Goal: Task Accomplishment & Management: Manage account settings

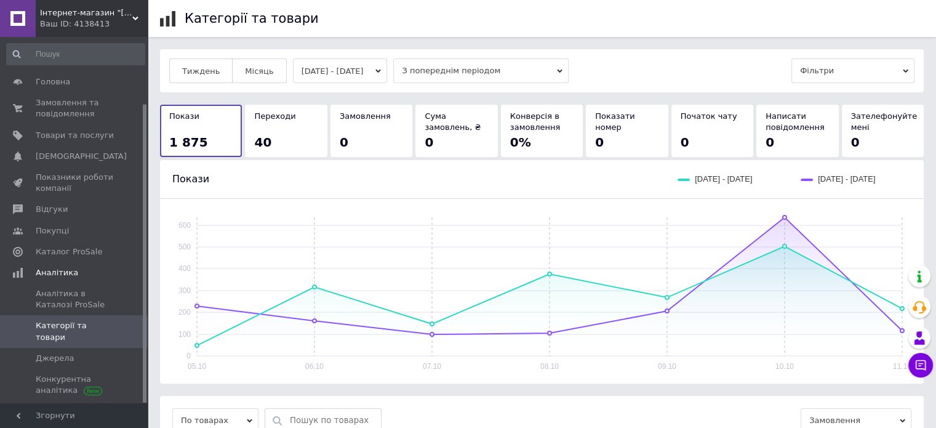
scroll to position [81, 0]
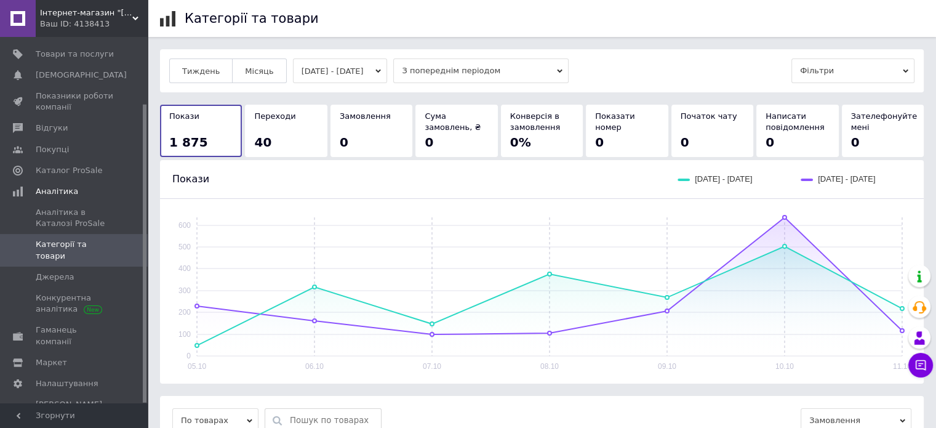
click at [258, 127] on div "Переходи 40" at bounding box center [285, 130] width 63 height 39
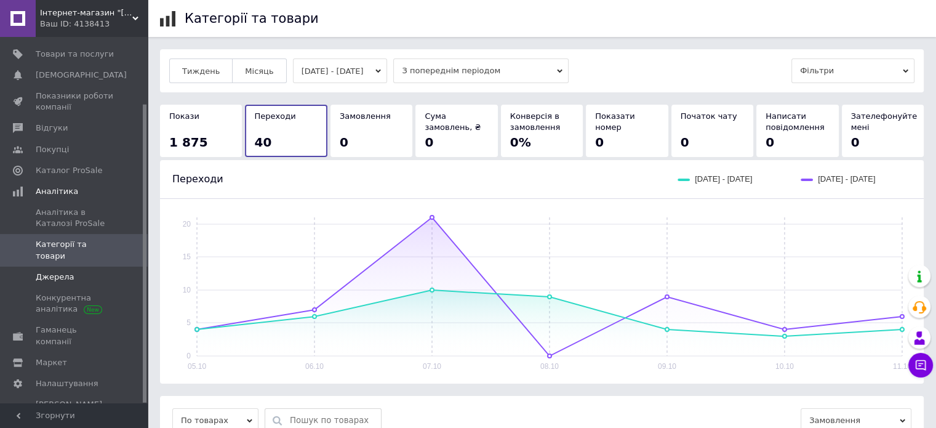
click at [83, 271] on span "Джерела" at bounding box center [75, 276] width 78 height 11
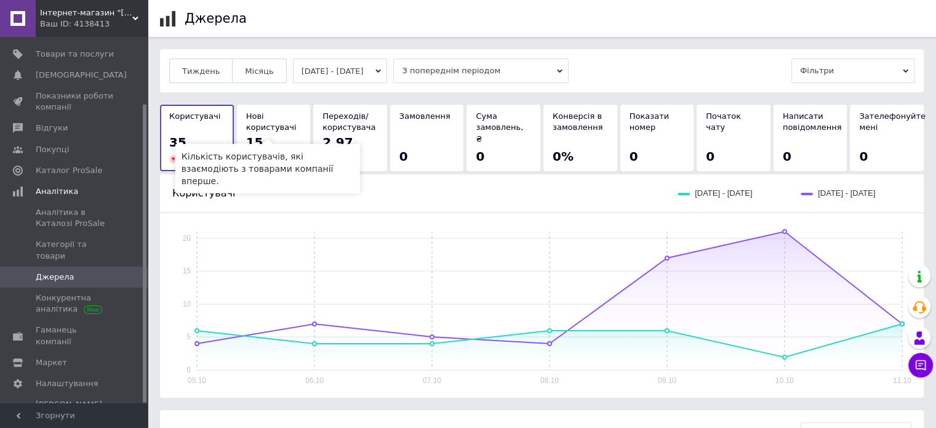
click at [277, 129] on span "Нові користувачі" at bounding box center [271, 121] width 50 height 20
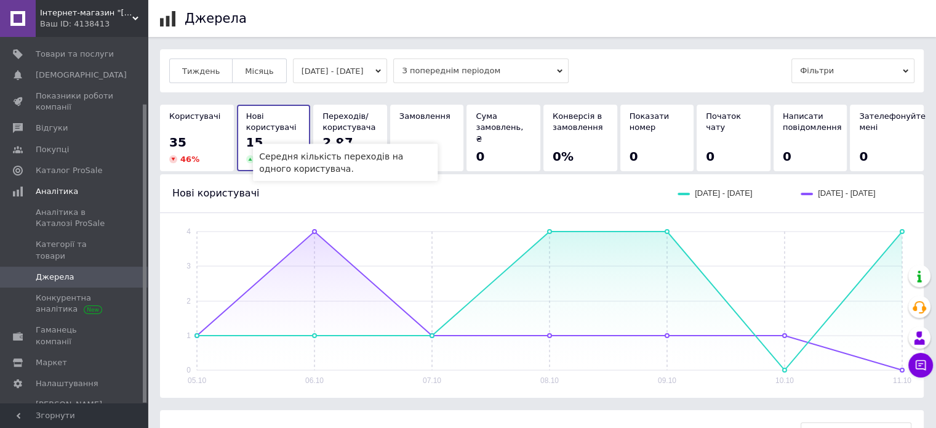
click at [351, 122] on span "Переходів/користувача" at bounding box center [348, 121] width 53 height 20
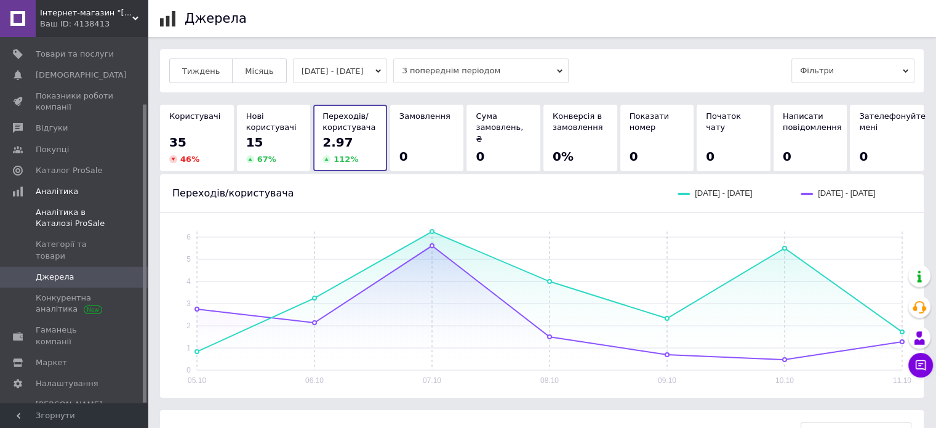
click at [89, 216] on span "Аналітика в Каталозі ProSale" at bounding box center [75, 218] width 78 height 22
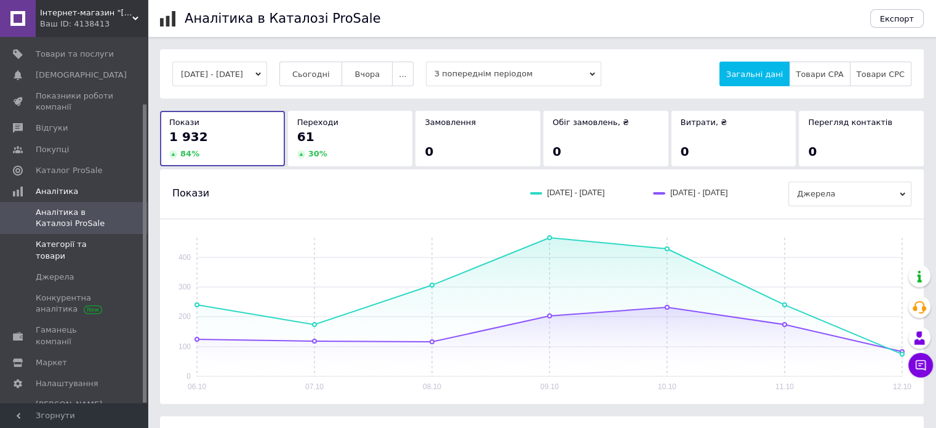
click at [68, 242] on span "Категорії та товари" at bounding box center [75, 250] width 78 height 22
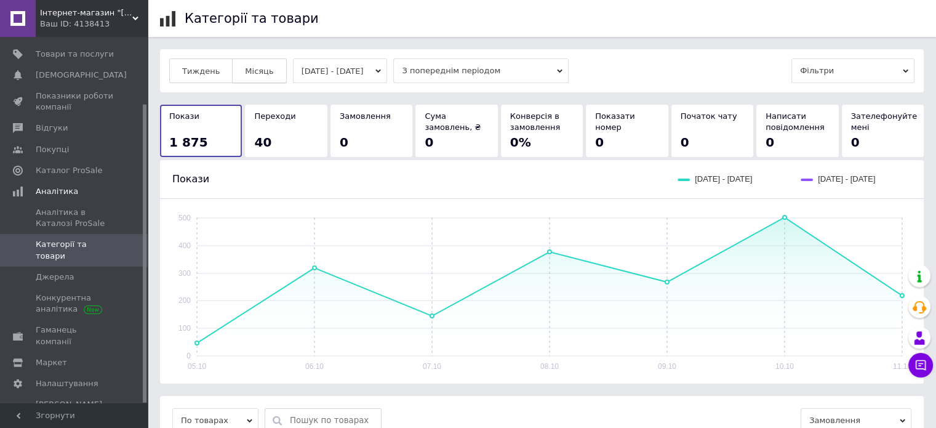
click at [245, 70] on span "Місяць" at bounding box center [259, 70] width 28 height 9
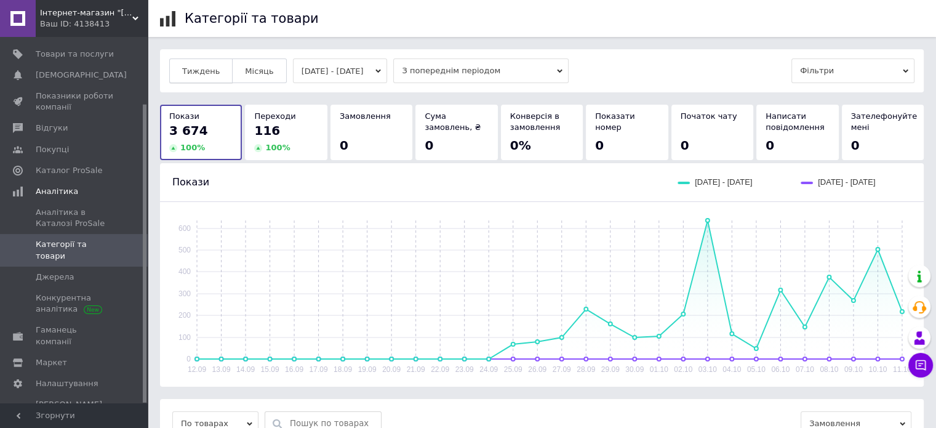
click at [193, 76] on button "Тиждень" at bounding box center [200, 70] width 63 height 25
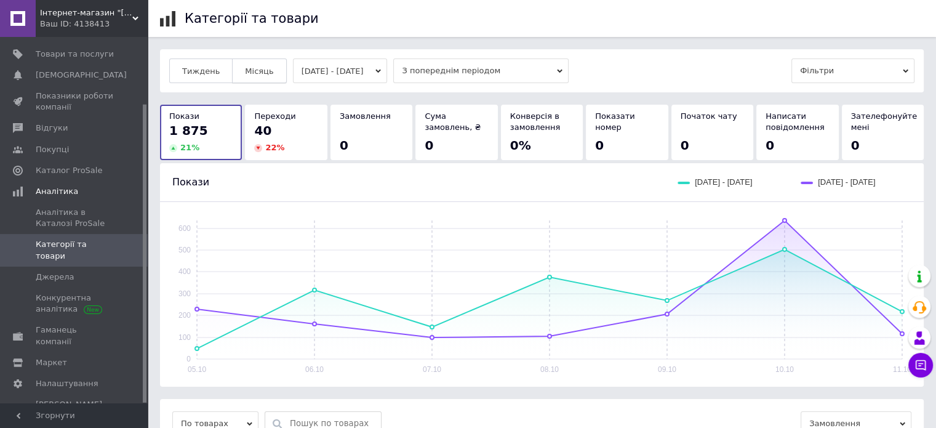
click at [245, 67] on span "Місяць" at bounding box center [259, 70] width 28 height 9
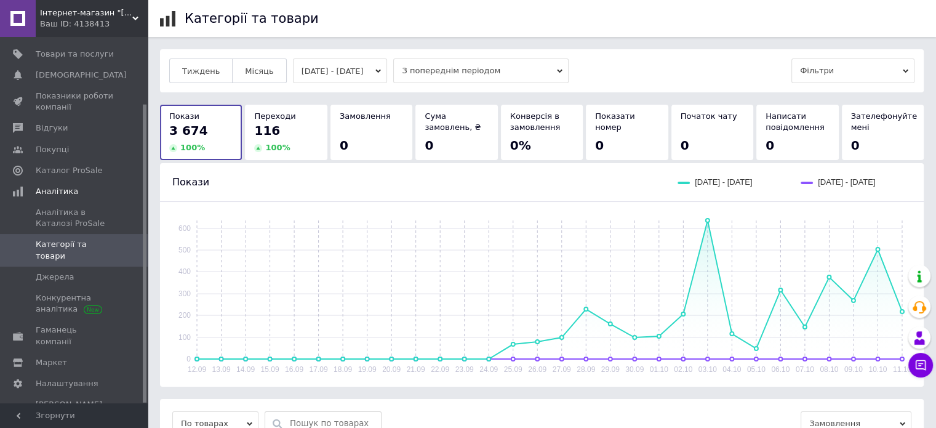
click at [298, 127] on div "116" at bounding box center [285, 130] width 63 height 17
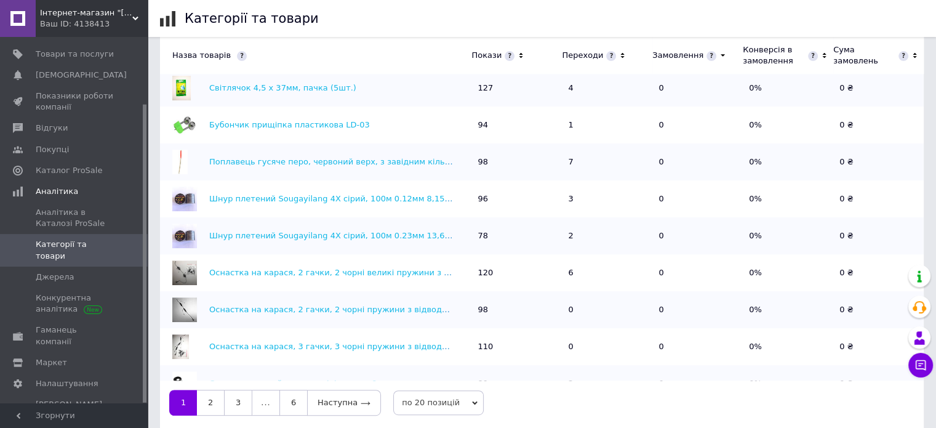
scroll to position [431, 0]
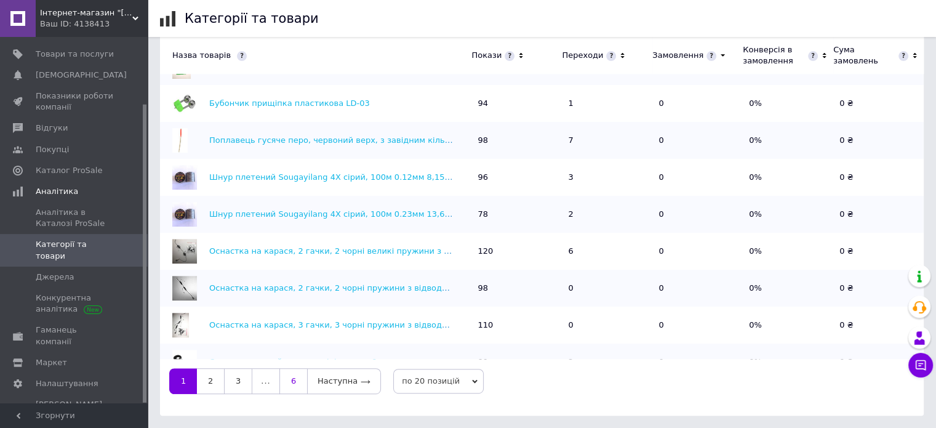
click at [300, 371] on link "6" at bounding box center [293, 381] width 28 height 26
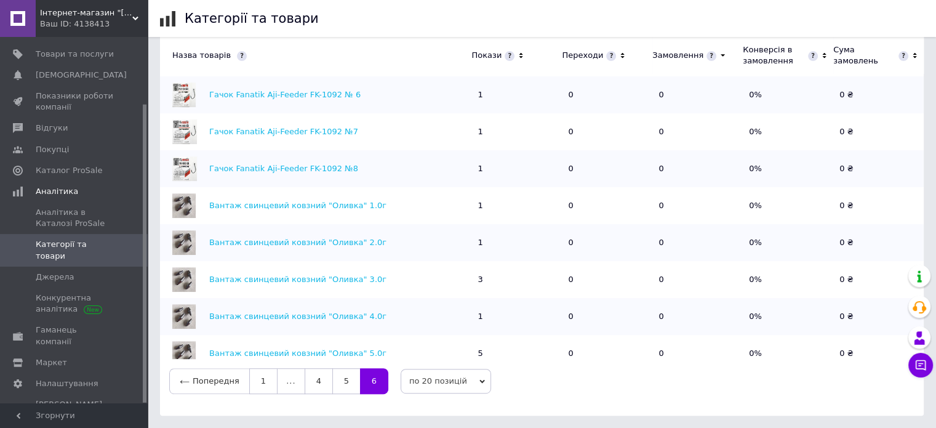
scroll to position [0, 0]
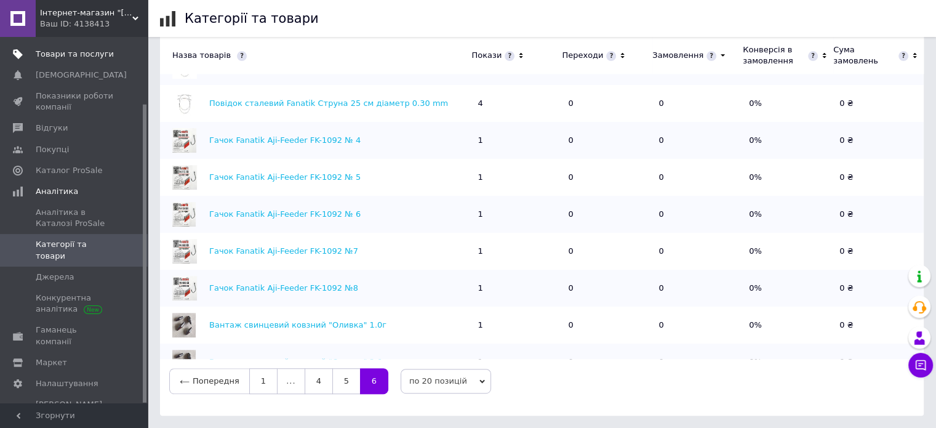
click at [45, 49] on span "Товари та послуги" at bounding box center [75, 54] width 78 height 11
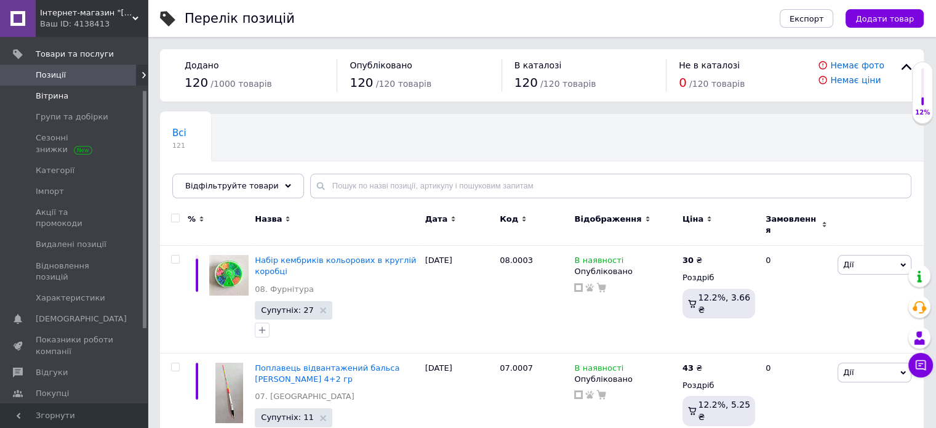
click at [55, 95] on span "Вітрина" at bounding box center [52, 95] width 33 height 11
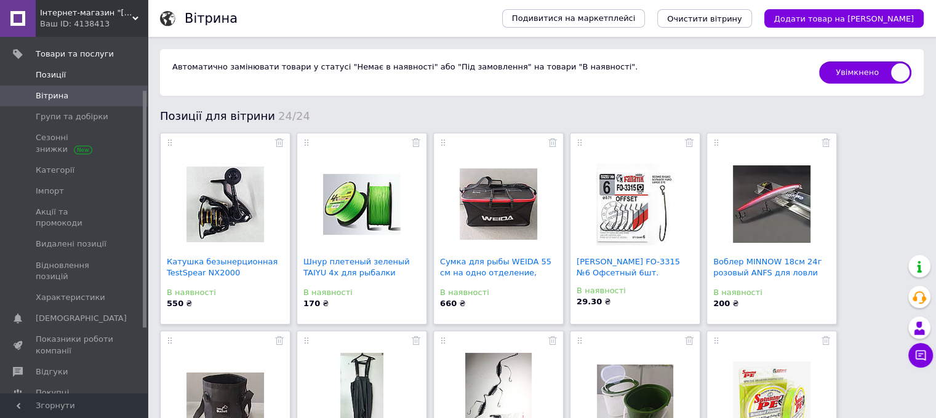
click at [71, 68] on link "Позиції" at bounding box center [75, 75] width 151 height 21
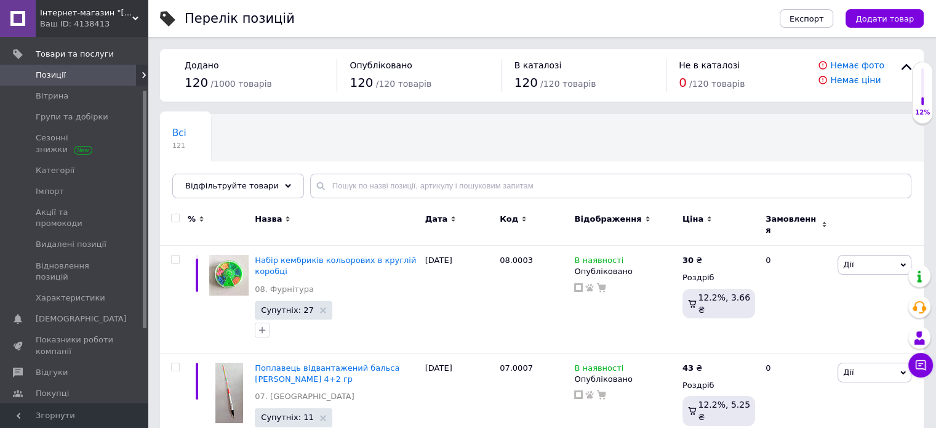
click at [394, 114] on div "Всі 121 Ok Відфільтровано... Зберегти" at bounding box center [541, 162] width 763 height 102
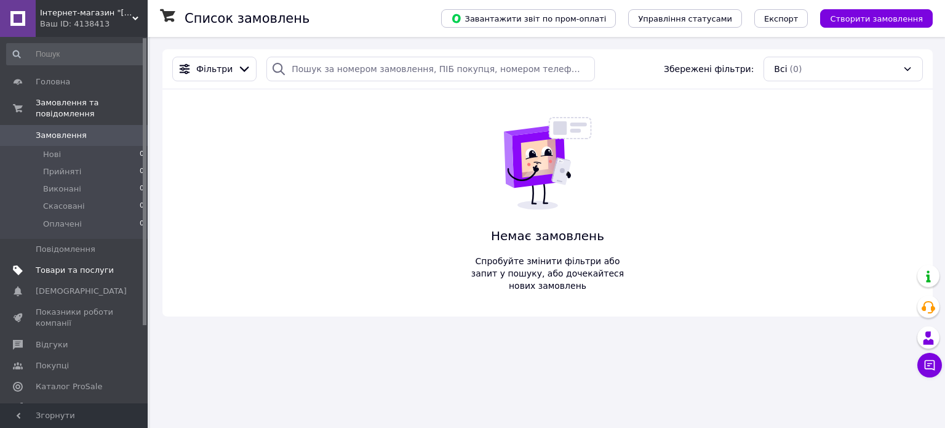
click at [98, 260] on link "Товари та послуги" at bounding box center [75, 270] width 151 height 21
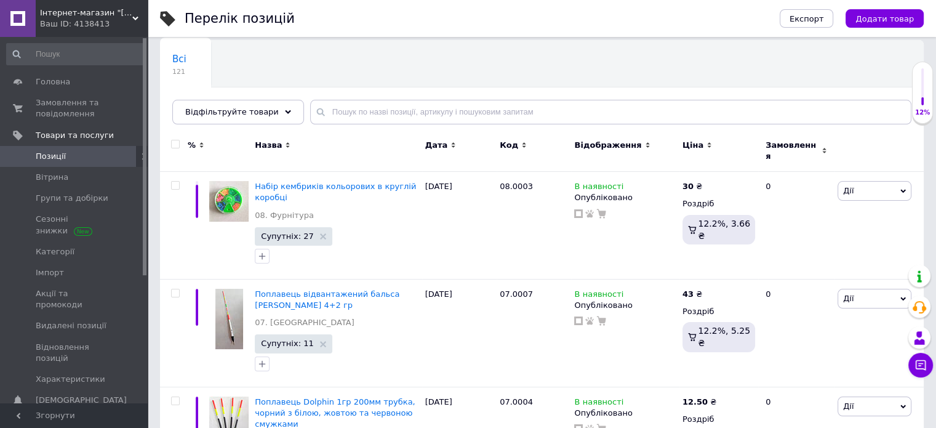
scroll to position [123, 0]
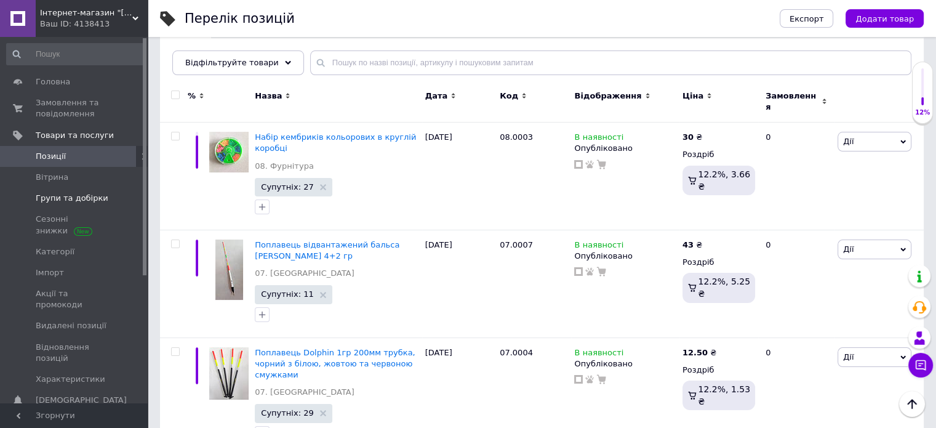
click at [85, 198] on span "Групи та добірки" at bounding box center [72, 198] width 73 height 11
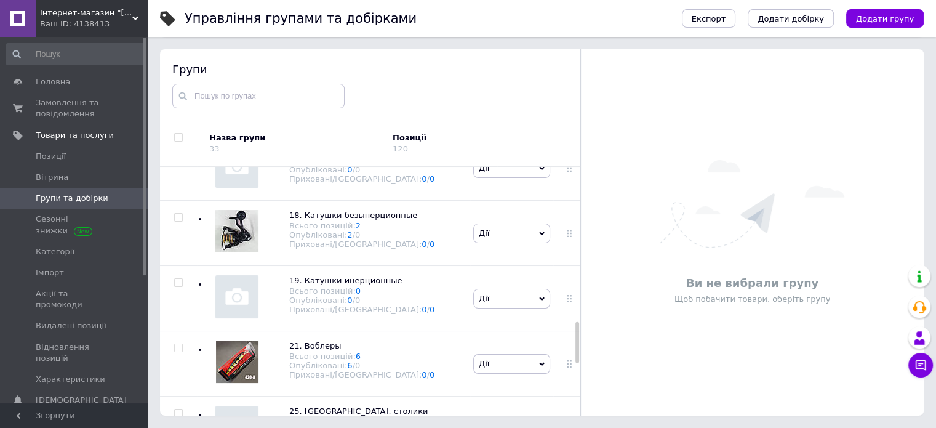
scroll to position [1107, 0]
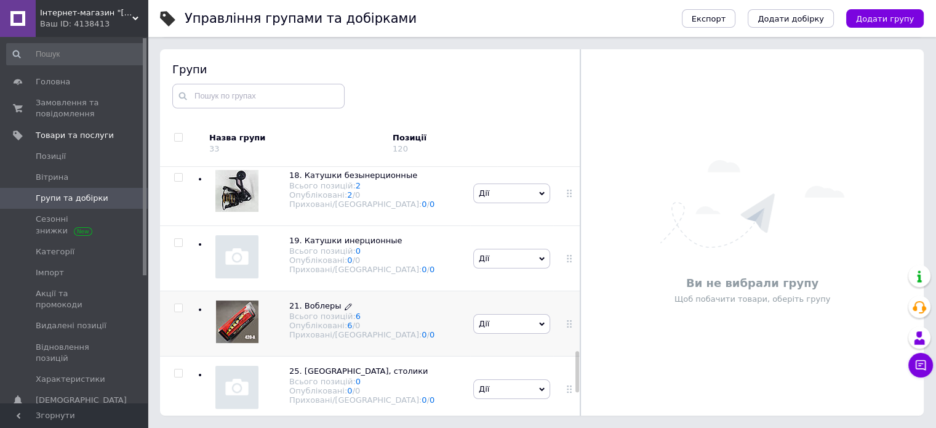
click at [374, 308] on span "21. Воблеры Всього позицій: 6 Опубліковані: 6 / 0 Приховані/Видалені: 0 / 0" at bounding box center [361, 319] width 145 height 39
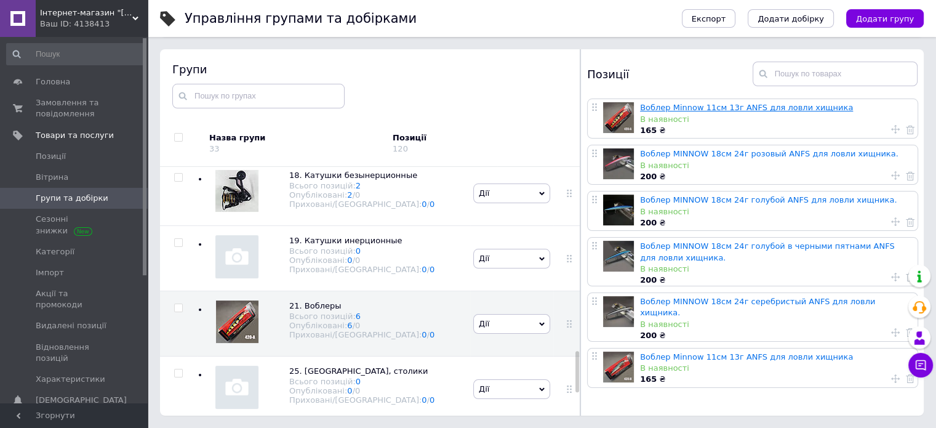
click at [771, 103] on link "Воблер Minnow 11см 13г ANFS для ловли хищника" at bounding box center [746, 107] width 213 height 9
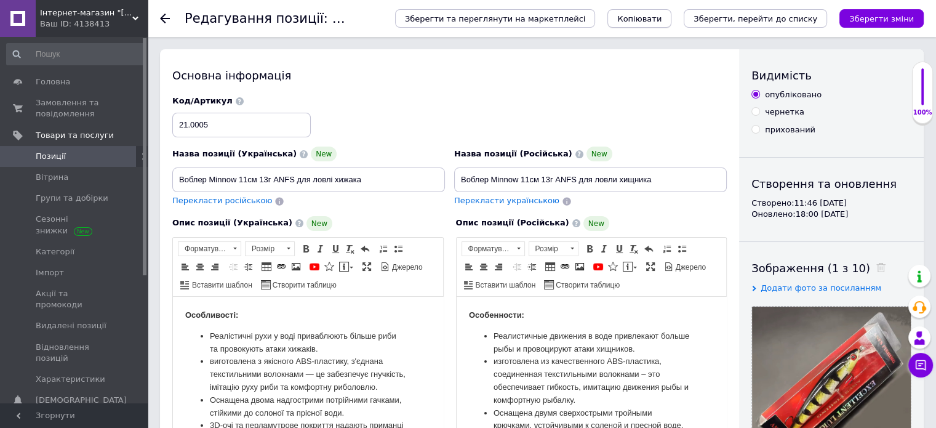
click at [661, 18] on span "Копіювати" at bounding box center [639, 18] width 44 height 9
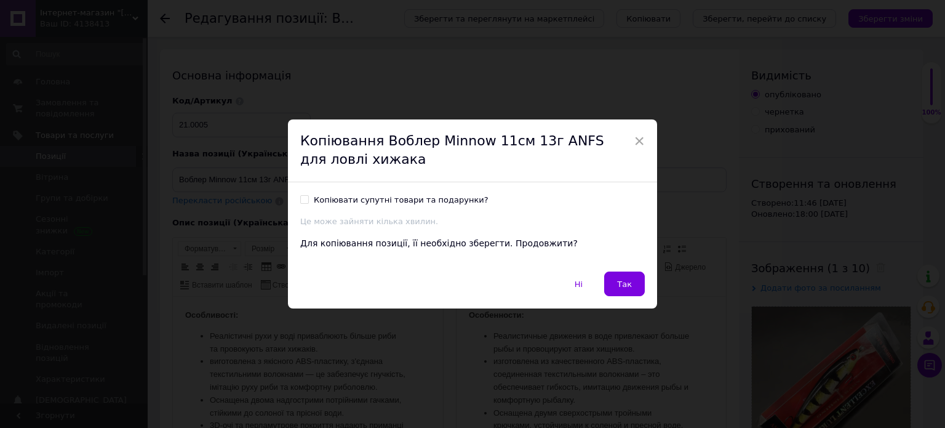
click at [345, 200] on div "Копіювати супутні товари та подарунки?" at bounding box center [401, 199] width 175 height 11
click at [308, 200] on input "Копіювати супутні товари та подарунки?" at bounding box center [304, 199] width 8 height 8
checkbox input "true"
click at [622, 283] on span "Так" at bounding box center [624, 283] width 15 height 9
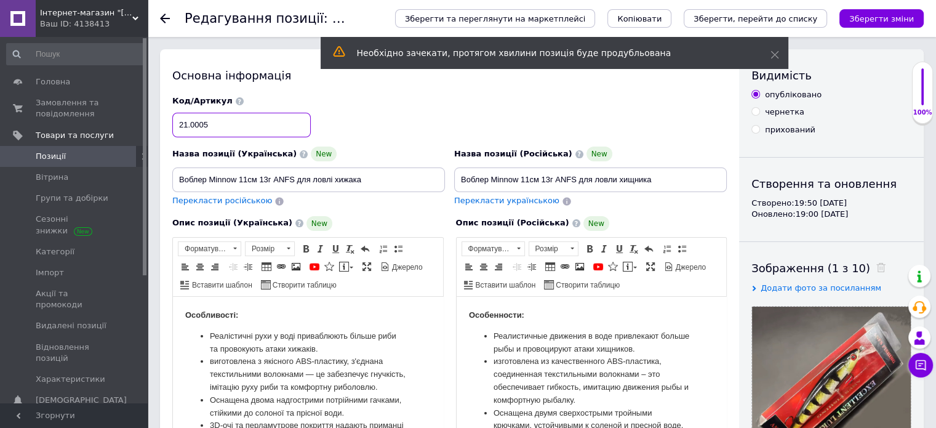
click at [204, 120] on input "21.0005" at bounding box center [241, 125] width 138 height 25
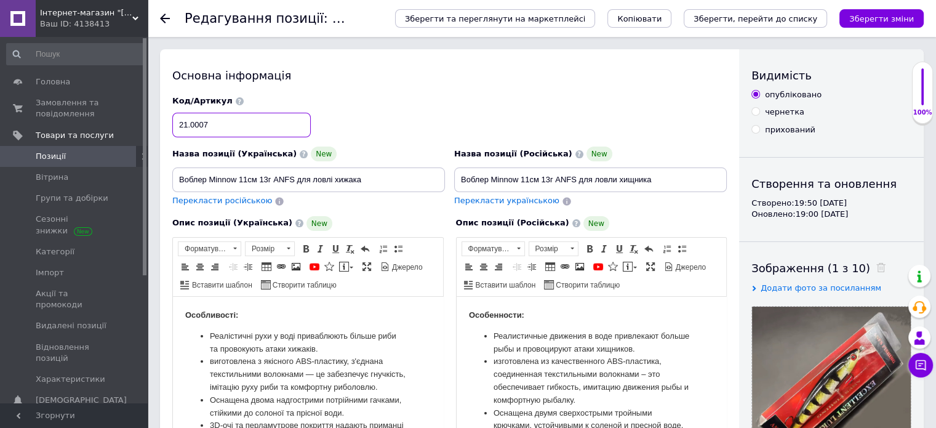
type input "21.0007"
click at [409, 97] on div "Код/Артикул 21.0007" at bounding box center [449, 116] width 563 height 51
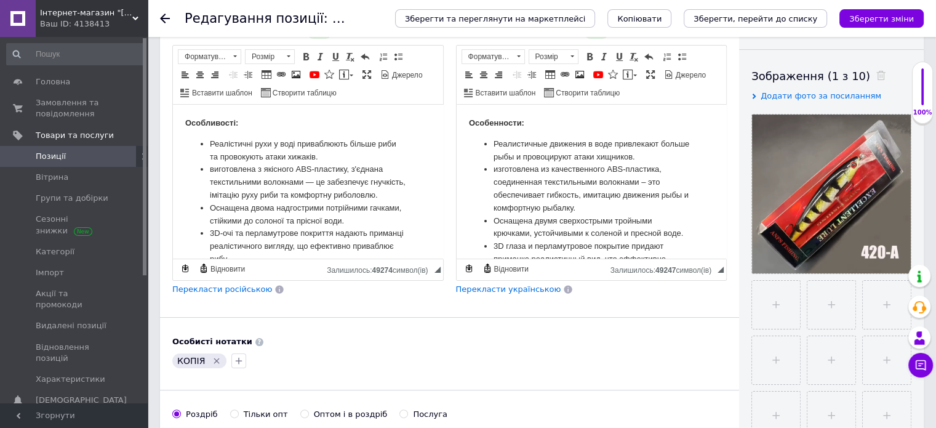
scroll to position [185, 0]
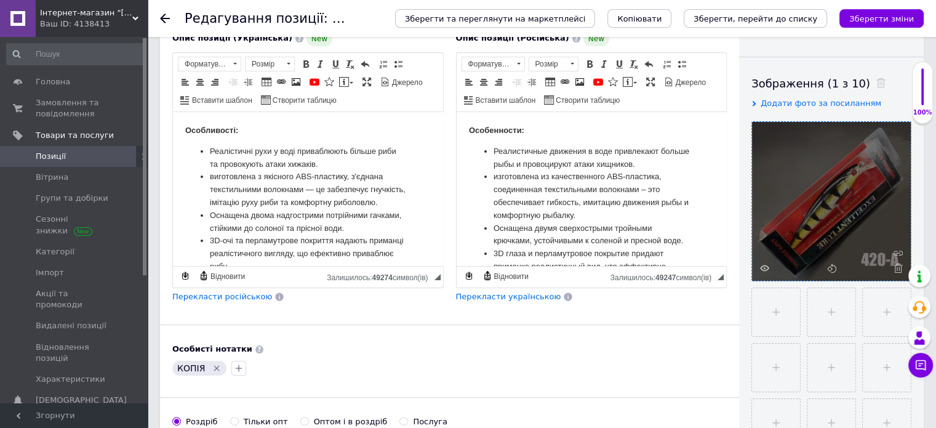
click at [898, 269] on icon at bounding box center [897, 267] width 9 height 9
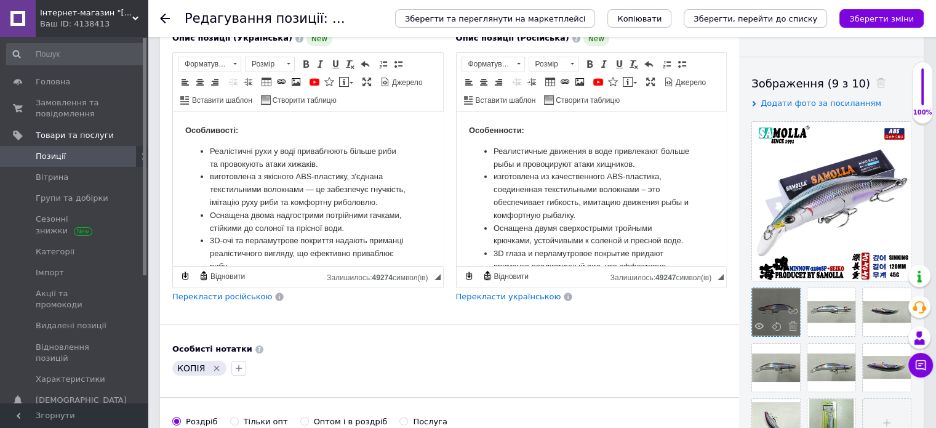
click at [770, 305] on div at bounding box center [776, 312] width 48 height 48
click at [784, 297] on div at bounding box center [776, 312] width 48 height 48
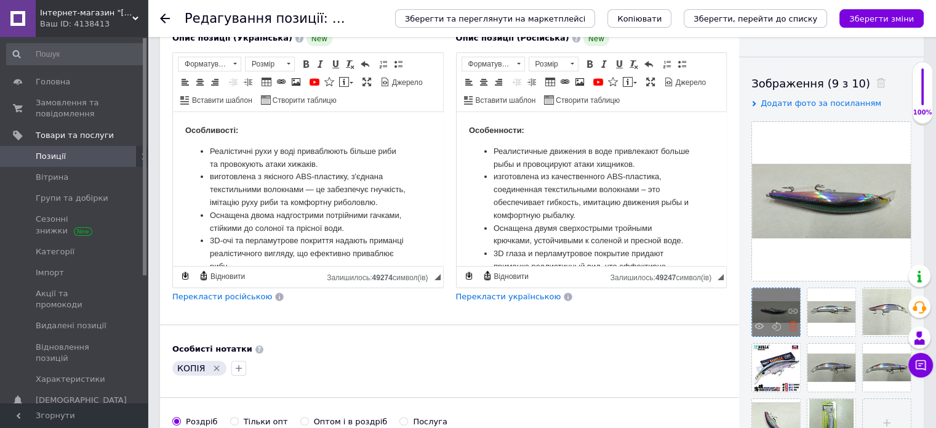
click at [793, 327] on use at bounding box center [792, 325] width 9 height 9
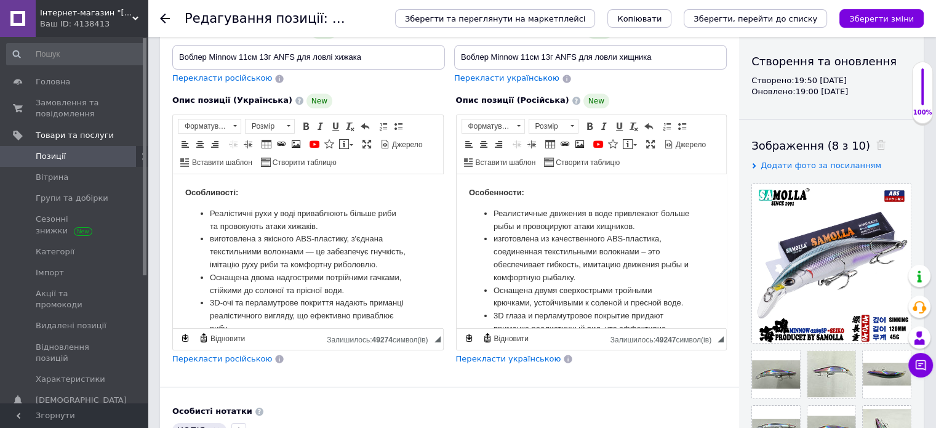
scroll to position [123, 0]
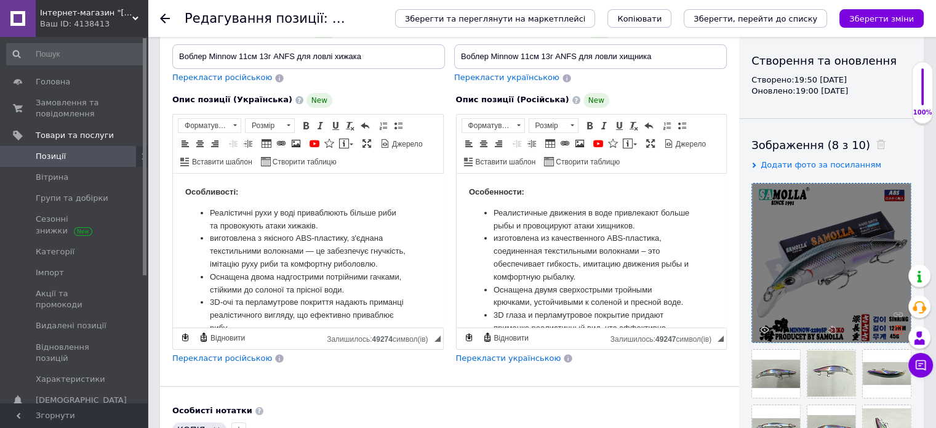
click at [900, 328] on icon at bounding box center [897, 329] width 9 height 9
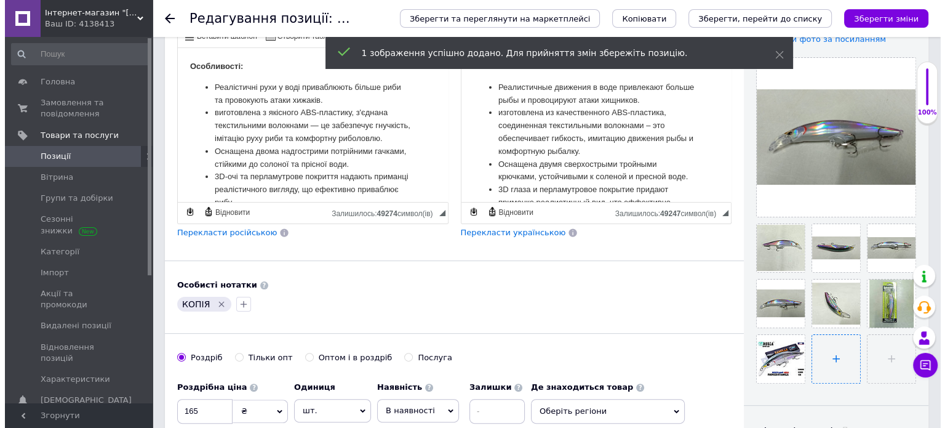
scroll to position [246, 0]
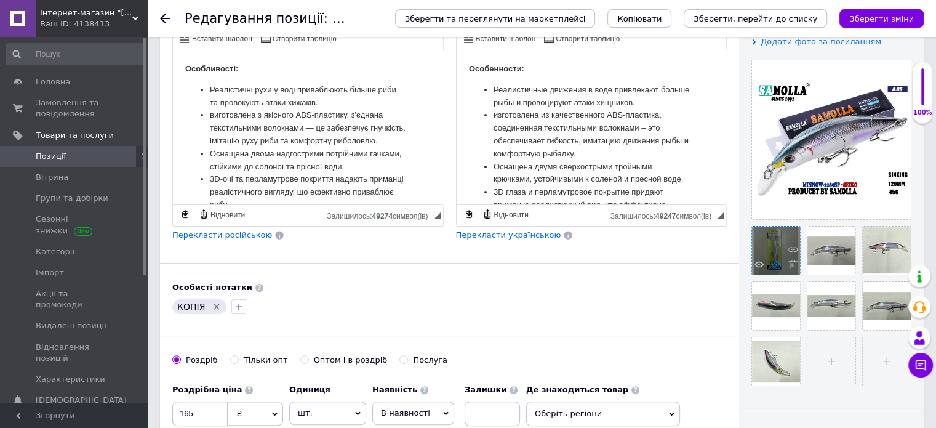
click at [776, 263] on icon at bounding box center [775, 264] width 9 height 9
click at [756, 262] on use at bounding box center [758, 264] width 9 height 6
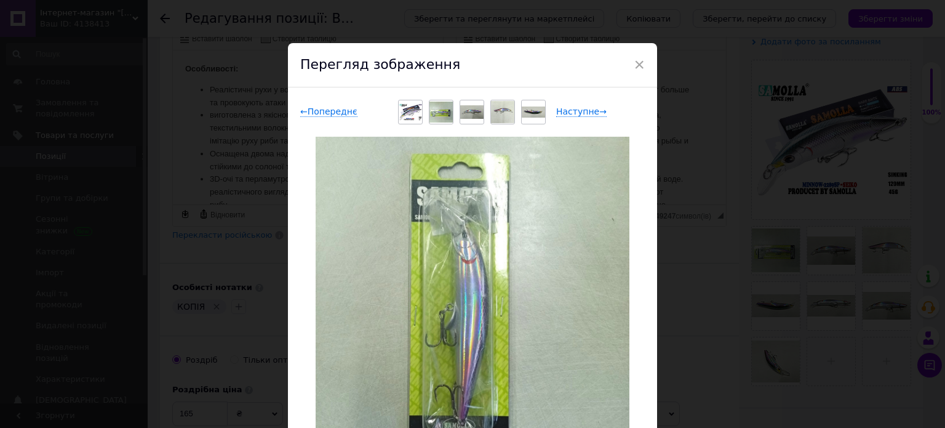
click at [415, 111] on img at bounding box center [410, 112] width 23 height 18
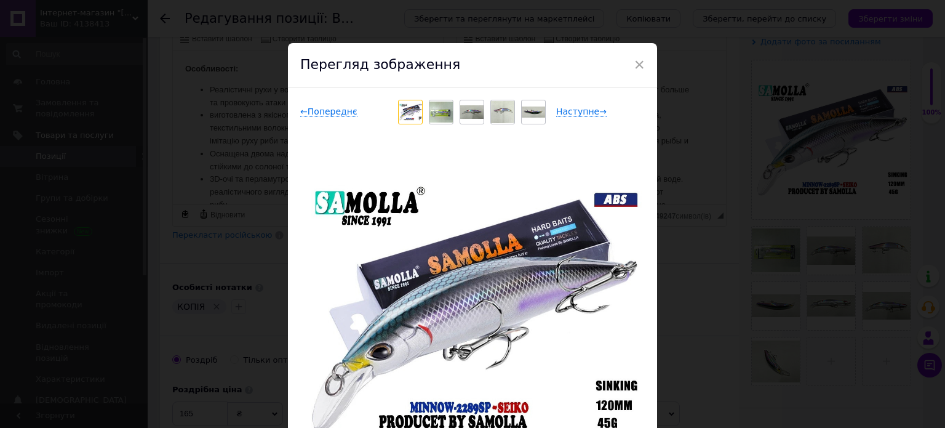
click at [437, 110] on img at bounding box center [440, 113] width 23 height 22
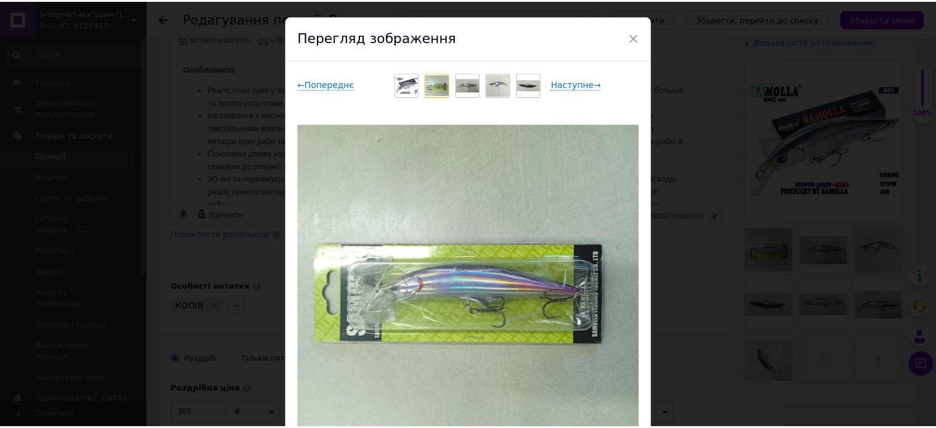
scroll to position [0, 0]
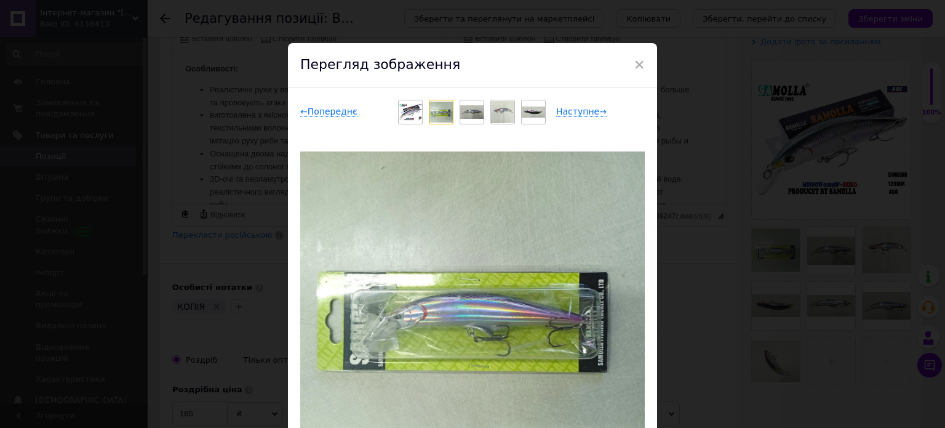
click at [475, 111] on img at bounding box center [471, 112] width 23 height 14
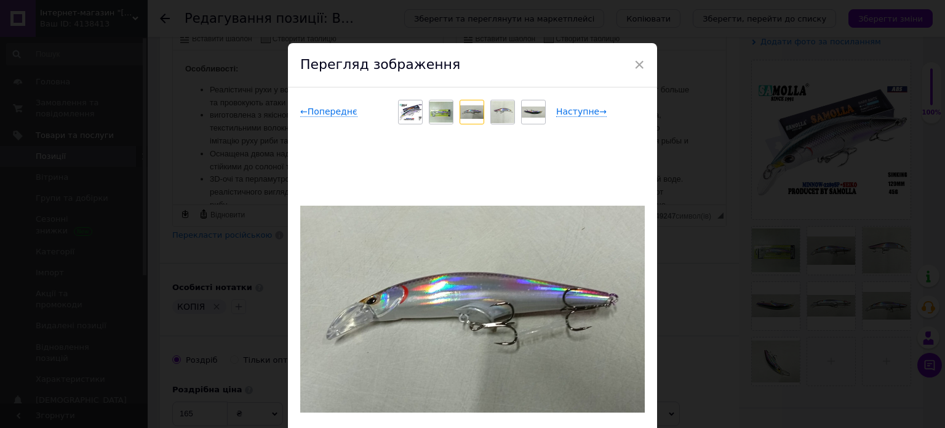
click at [498, 102] on img at bounding box center [502, 112] width 23 height 22
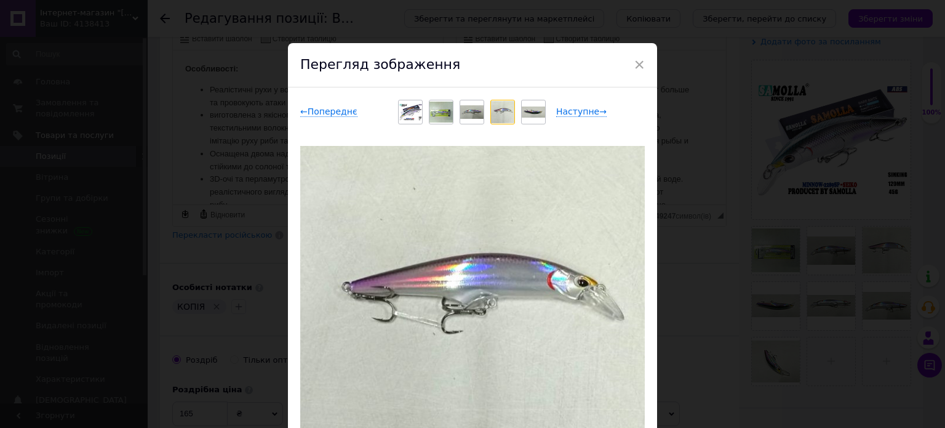
click at [529, 104] on div at bounding box center [533, 111] width 23 height 23
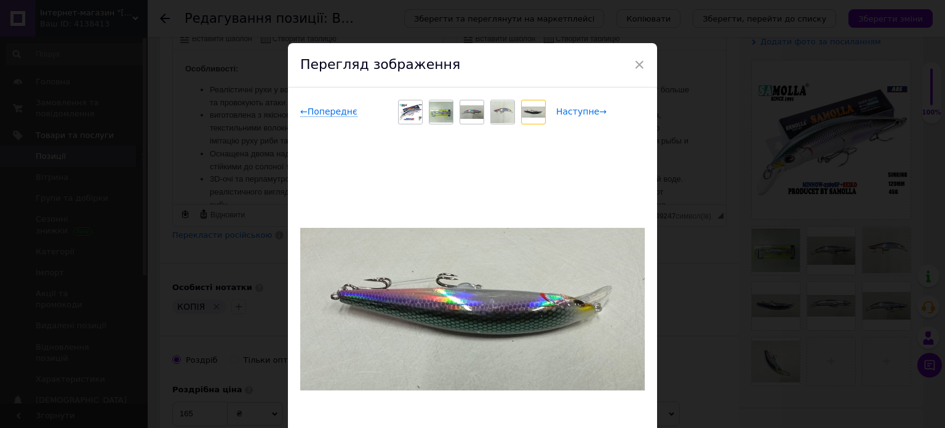
click at [568, 110] on span "Наступне →" at bounding box center [581, 111] width 50 height 10
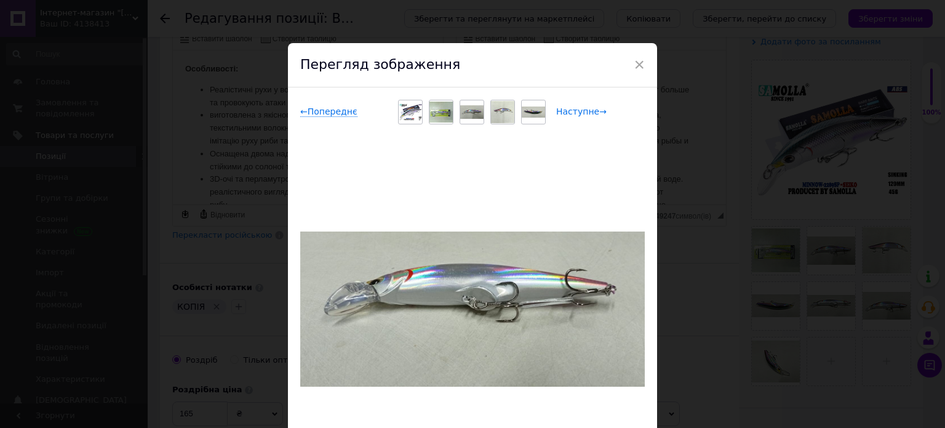
click at [568, 110] on span "Наступне →" at bounding box center [581, 111] width 50 height 10
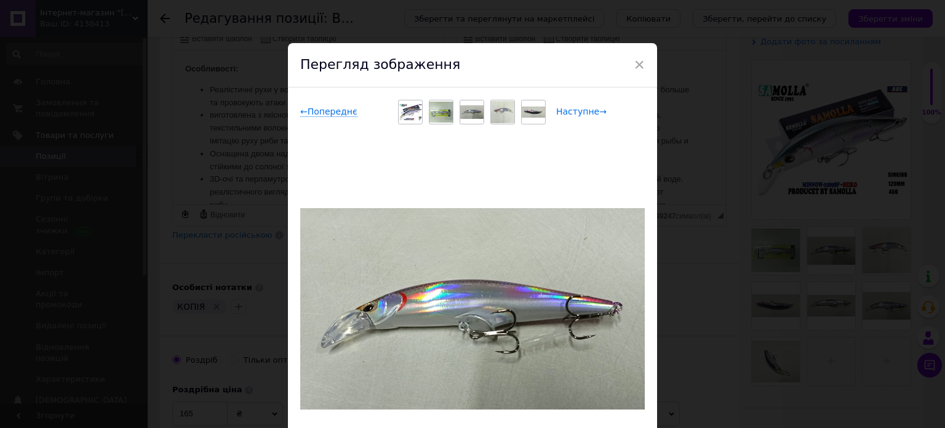
click at [568, 110] on span "Наступне →" at bounding box center [581, 111] width 50 height 10
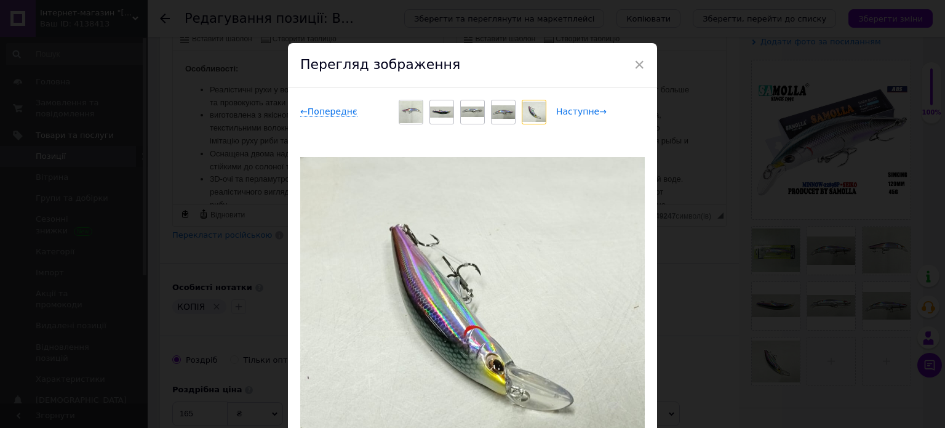
click at [568, 110] on span "Наступне →" at bounding box center [581, 111] width 50 height 10
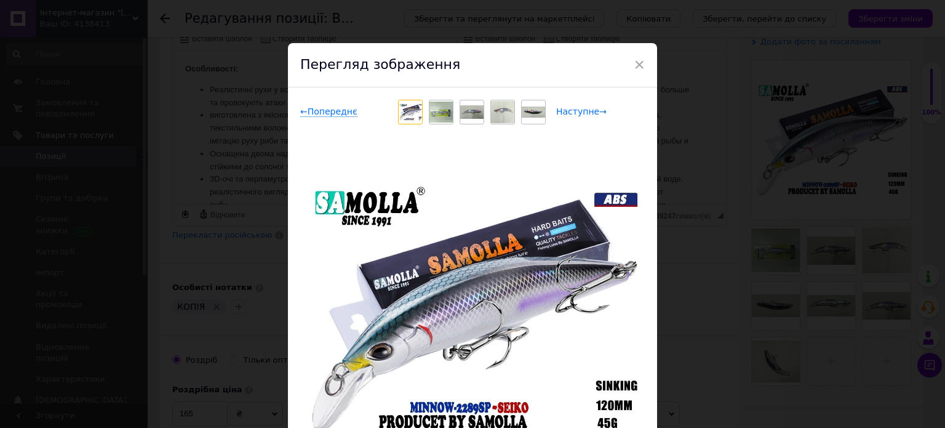
click at [568, 110] on span "Наступне →" at bounding box center [581, 111] width 50 height 10
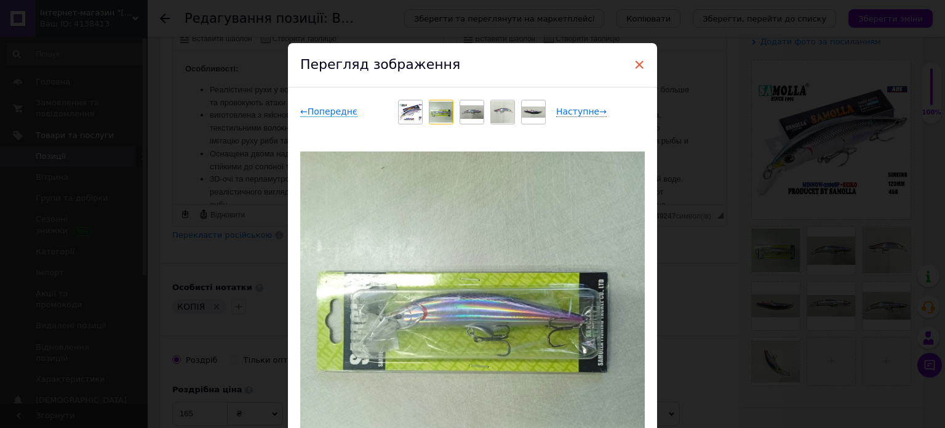
click at [641, 63] on span "×" at bounding box center [639, 64] width 11 height 21
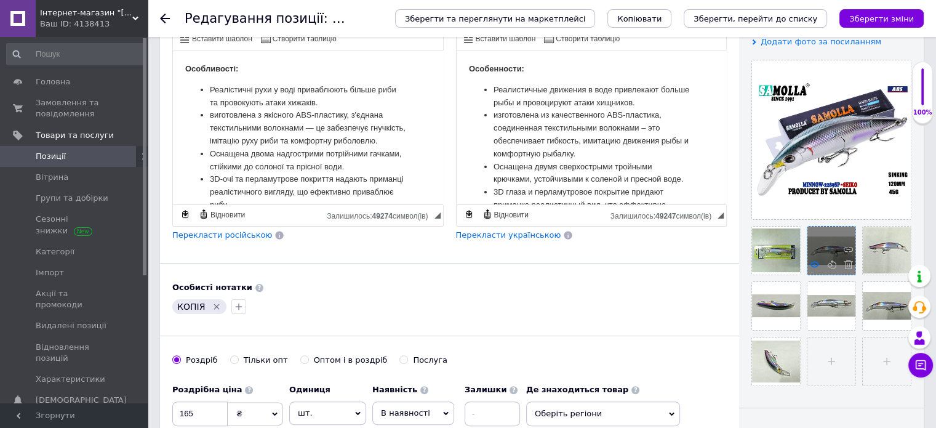
click at [810, 264] on icon at bounding box center [814, 264] width 9 height 9
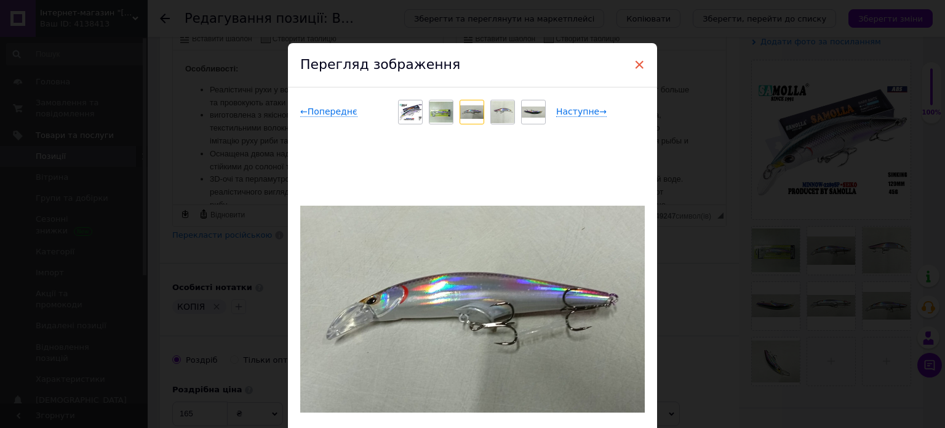
click at [642, 60] on span "×" at bounding box center [639, 64] width 11 height 21
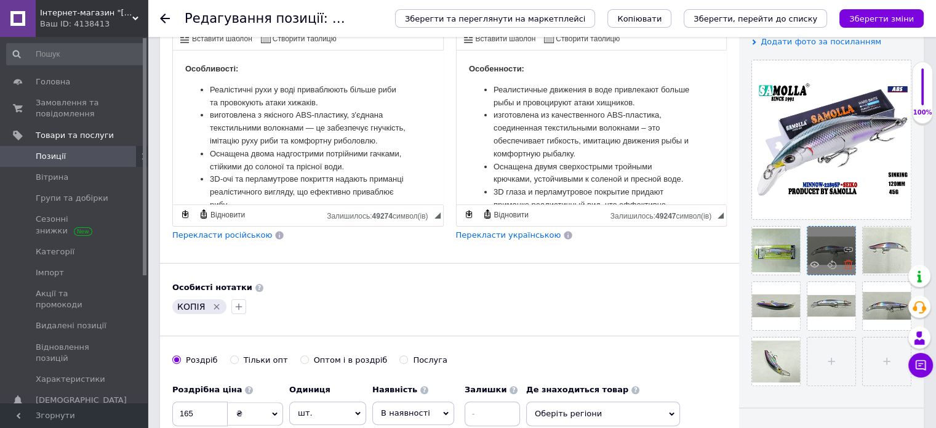
click at [848, 265] on use at bounding box center [847, 264] width 9 height 9
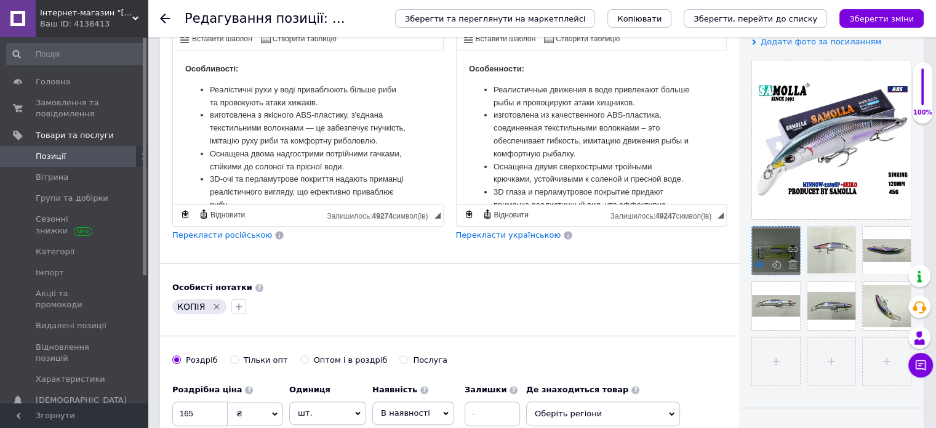
click at [757, 260] on icon at bounding box center [758, 264] width 9 height 9
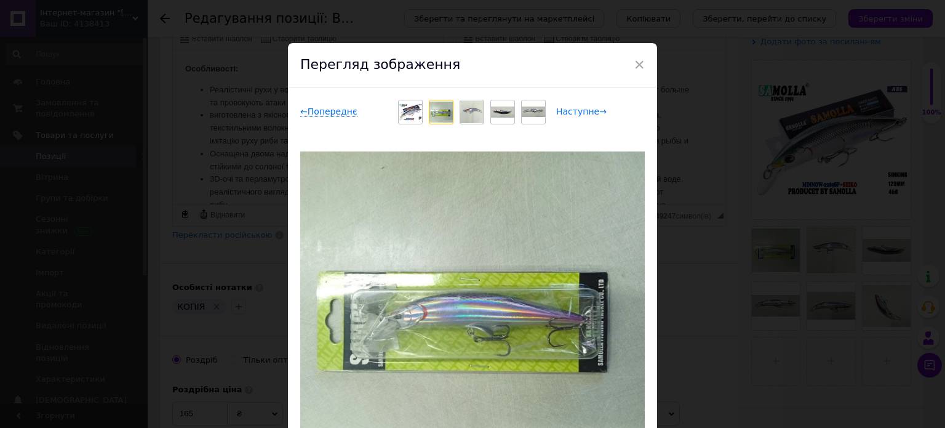
click at [560, 113] on span "Наступне →" at bounding box center [581, 111] width 50 height 10
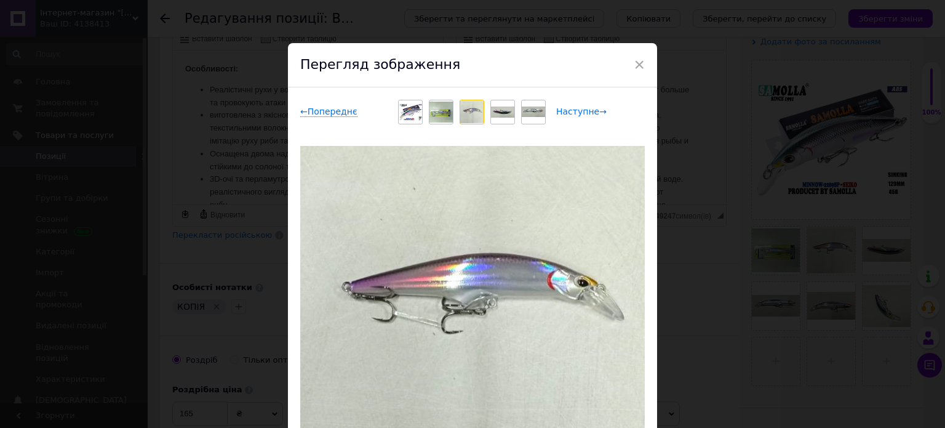
click at [560, 113] on span "Наступне →" at bounding box center [581, 111] width 50 height 10
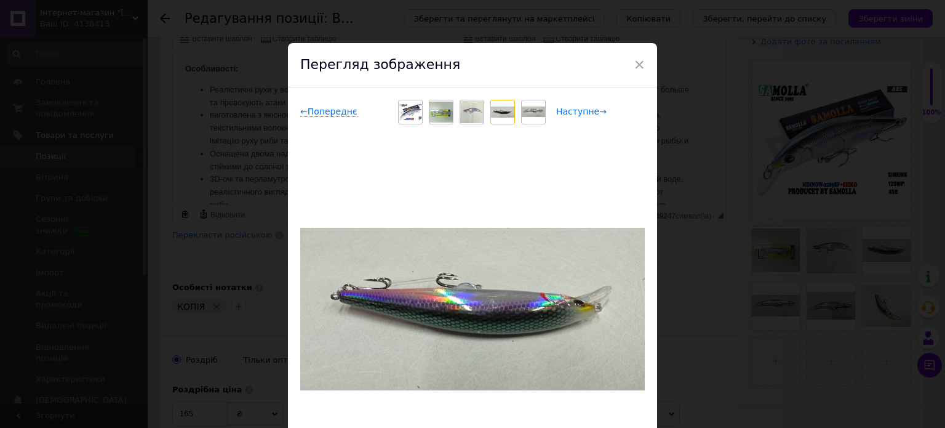
click at [560, 113] on span "Наступне →" at bounding box center [581, 111] width 50 height 10
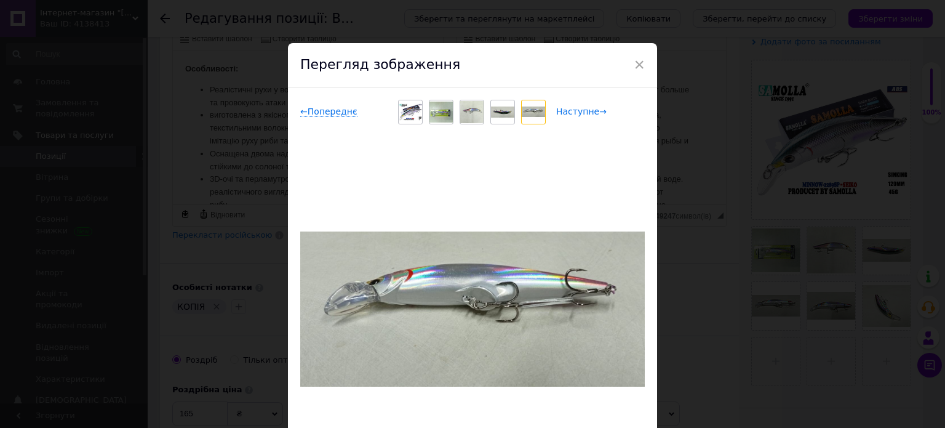
click at [560, 113] on span "Наступне →" at bounding box center [581, 111] width 50 height 10
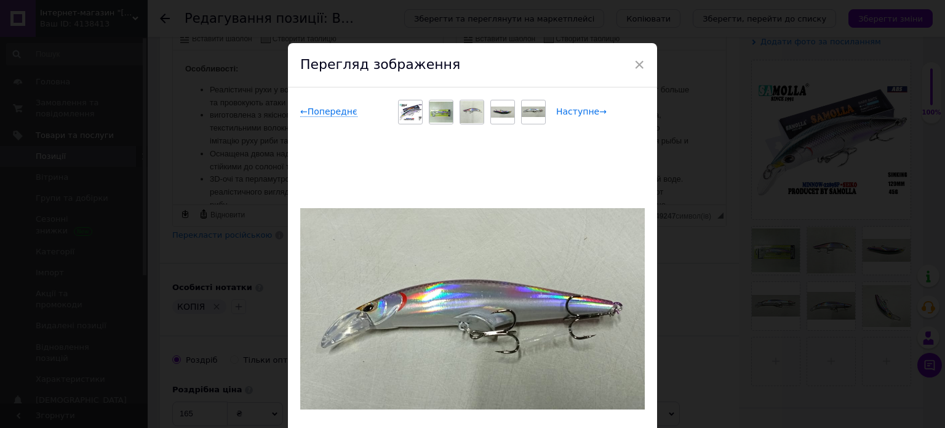
click at [560, 113] on span "Наступне →" at bounding box center [581, 111] width 50 height 10
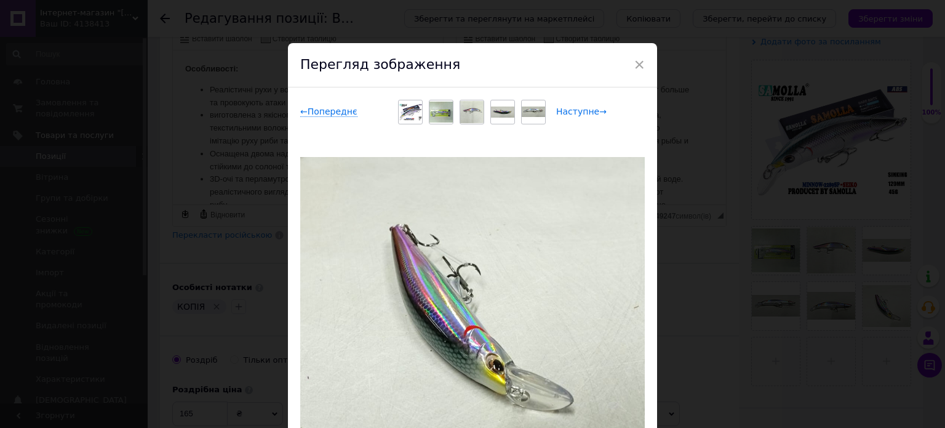
click at [560, 113] on span "Наступне →" at bounding box center [581, 111] width 50 height 10
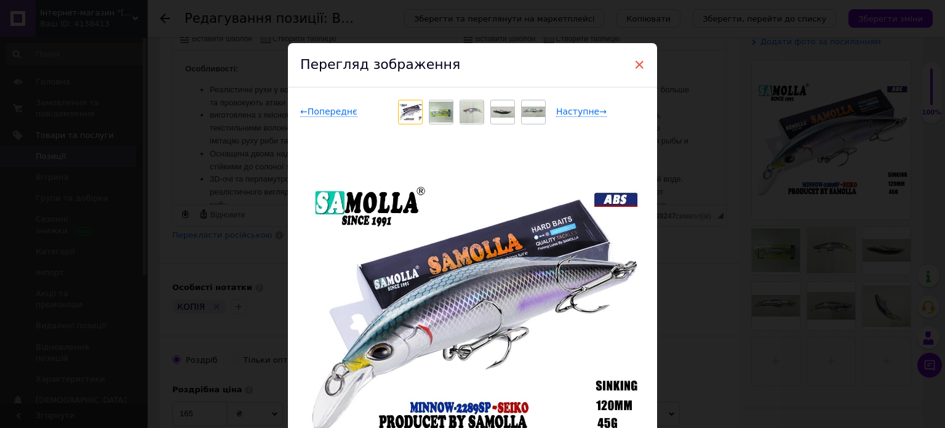
click at [642, 62] on span "×" at bounding box center [639, 64] width 11 height 21
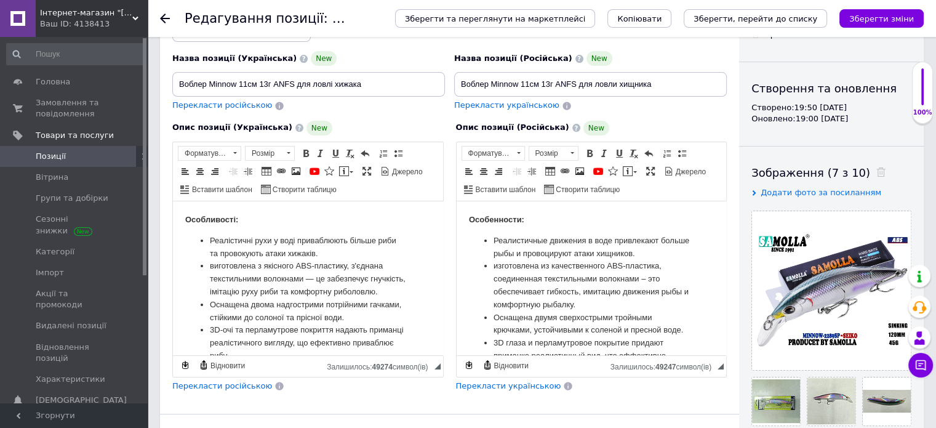
scroll to position [62, 0]
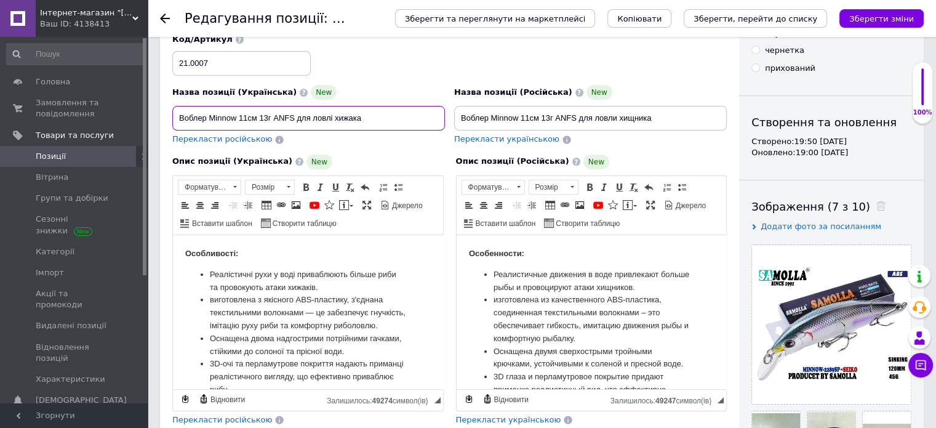
drag, startPoint x: 239, startPoint y: 118, endPoint x: 272, endPoint y: 113, distance: 33.1
click at [272, 113] on input "Воблер Minnow 11см 13г ANFS для ловлі хижака" at bounding box center [308, 118] width 273 height 25
click at [282, 120] on input "Воблер Minnow 11см 13г ANFS для ловлі хижака" at bounding box center [308, 118] width 273 height 25
drag, startPoint x: 239, startPoint y: 115, endPoint x: 295, endPoint y: 109, distance: 56.3
click at [295, 109] on input "Воблер Minnow 11см 13г ANFS для ловлі хижака" at bounding box center [308, 118] width 273 height 25
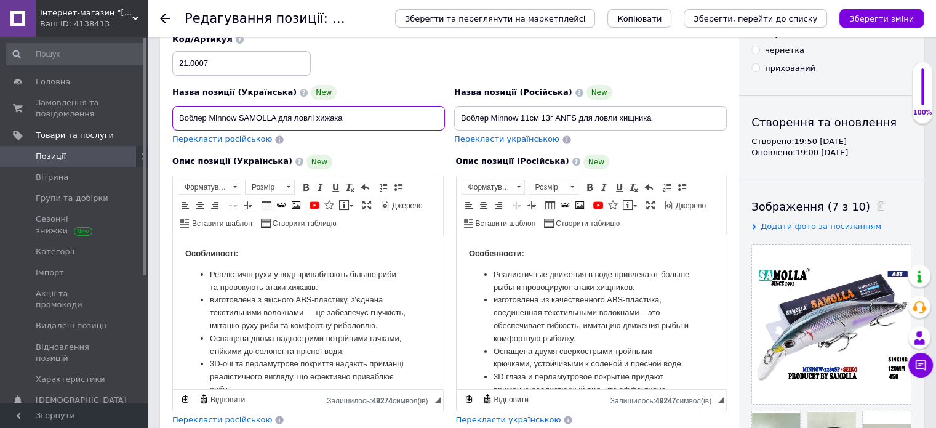
click at [241, 114] on input "Воблер Minnow SAMOLLA для ловлі хижака" at bounding box center [308, 118] width 273 height 25
click at [312, 120] on input "Воблер Minnow 2289SP SAMOLLA для ловлі хижака" at bounding box center [308, 118] width 273 height 25
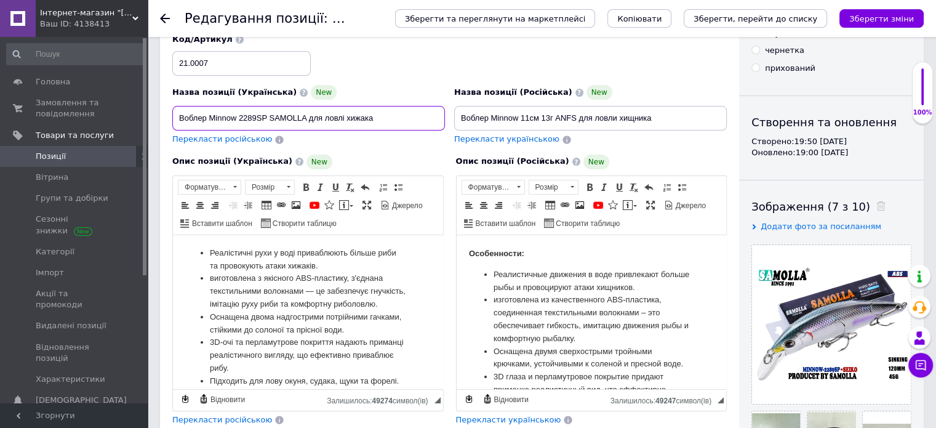
scroll to position [0, 0]
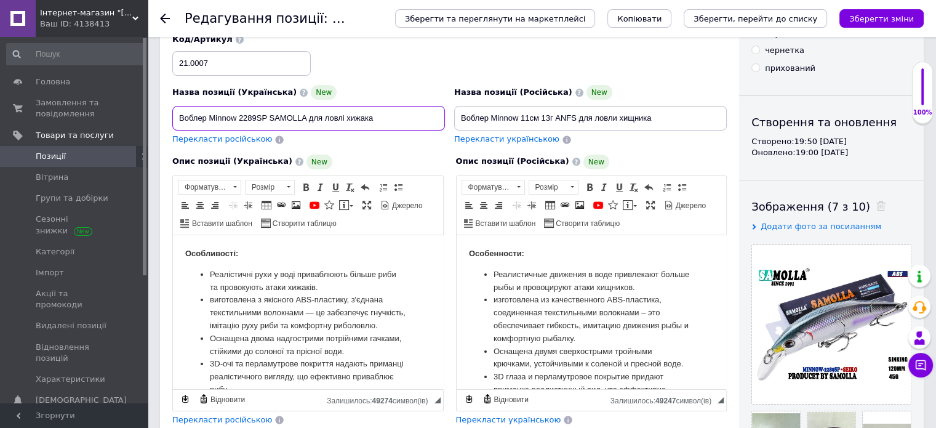
type input "Воблер Minnow 2289SP SAMOLLA для ловлі хижака"
click at [221, 140] on span "Перекласти російською" at bounding box center [222, 138] width 100 height 9
type input "Воблер Minnow 2289SP SAMOLLA для ловли хищника"
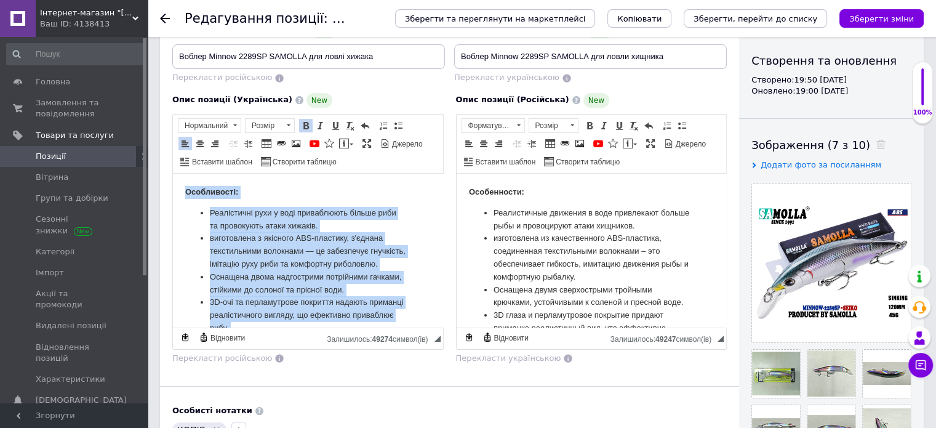
scroll to position [147, 0]
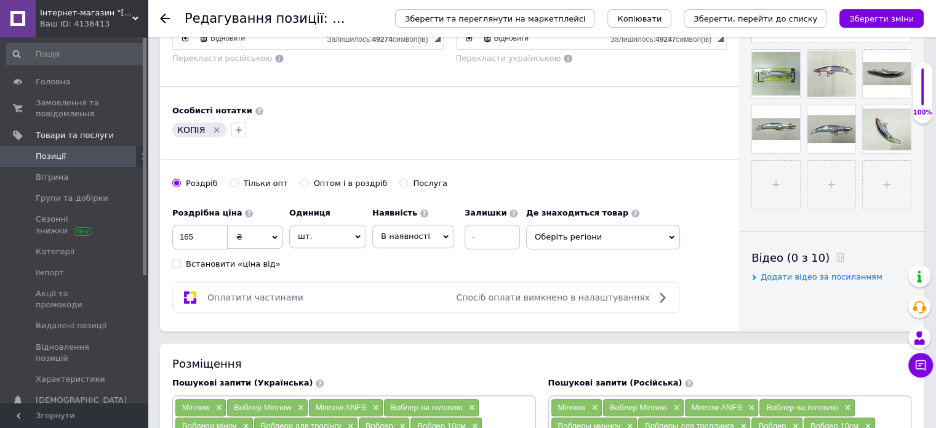
drag, startPoint x: 182, startPoint y: -117, endPoint x: 488, endPoint y: 239, distance: 469.9
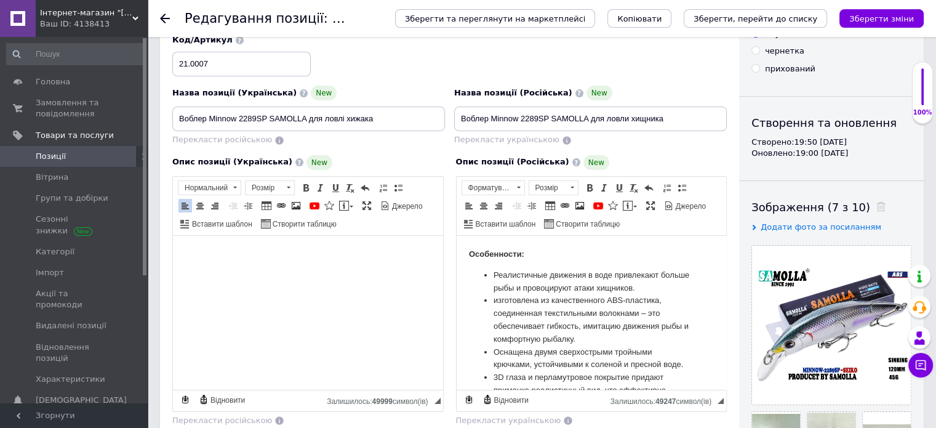
scroll to position [63, 0]
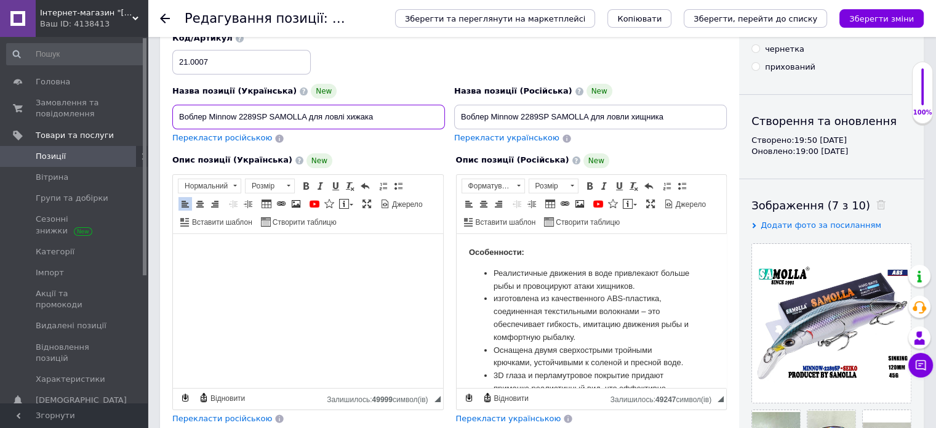
drag, startPoint x: 301, startPoint y: 114, endPoint x: 165, endPoint y: 120, distance: 136.7
click at [168, 120] on div "Назва позиції (Українська) New Воблер Minnow 2289SP SAMOLLA для ловлі хижака Пе…" at bounding box center [309, 114] width 282 height 70
click at [242, 259] on html at bounding box center [308, 253] width 270 height 38
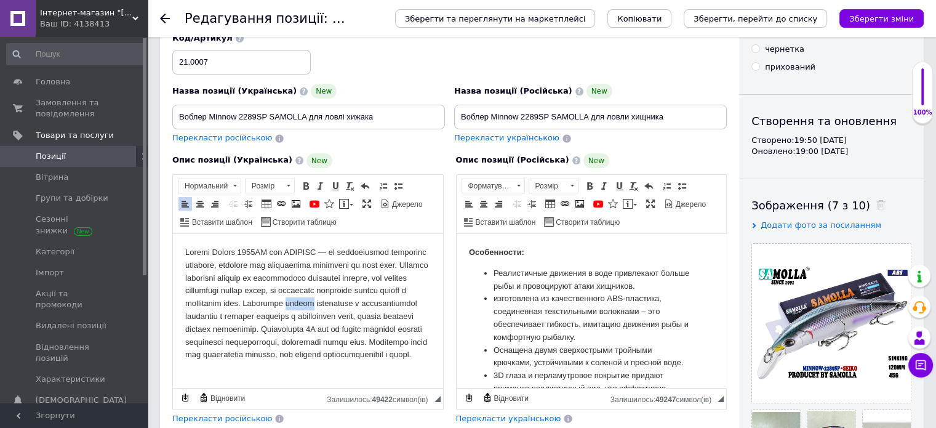
drag, startPoint x: 391, startPoint y: 304, endPoint x: 418, endPoint y: 302, distance: 26.5
click at [418, 302] on p "Редактор, 5CE58470-A98B-43AE-8357-E9E6C33902F3" at bounding box center [307, 303] width 245 height 115
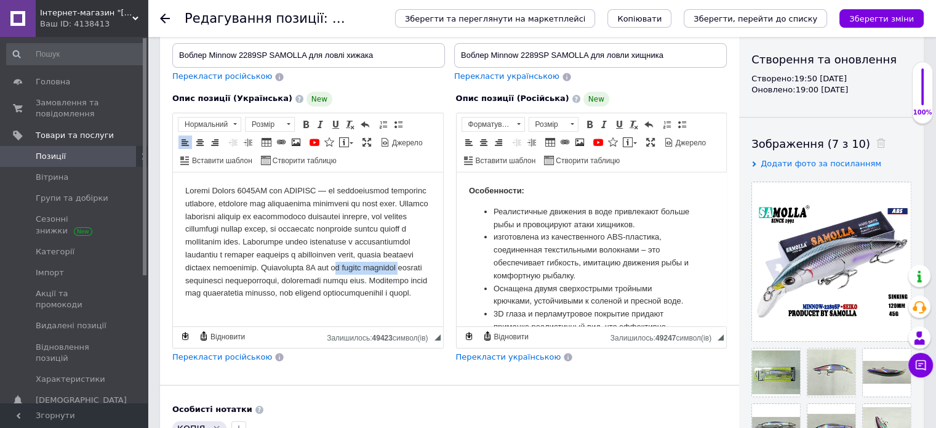
drag, startPoint x: 257, startPoint y: 281, endPoint x: 328, endPoint y: 278, distance: 71.4
click at [328, 278] on p "Редактор, 5CE58470-A98B-43AE-8357-E9E6C33902F3" at bounding box center [307, 242] width 245 height 115
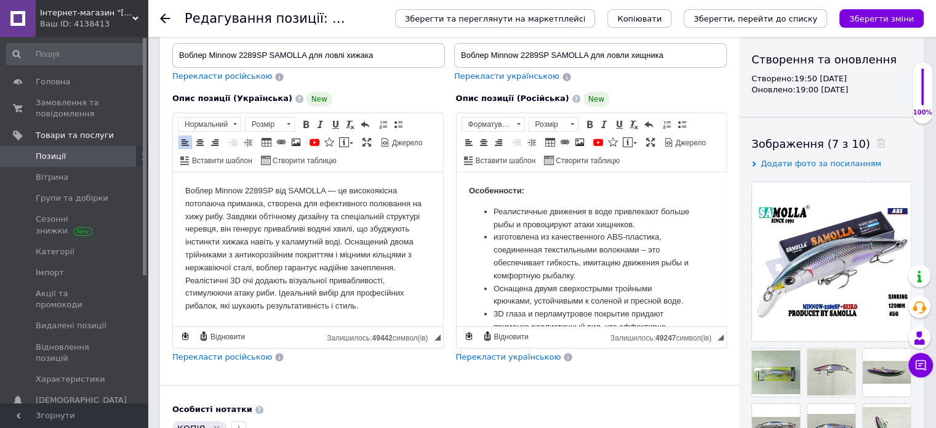
scroll to position [186, 0]
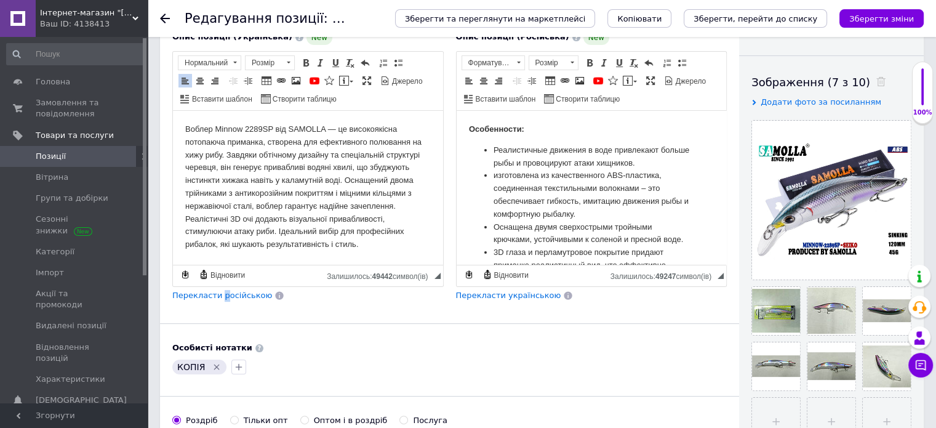
click at [219, 290] on span "Перекласти російською" at bounding box center [222, 294] width 100 height 9
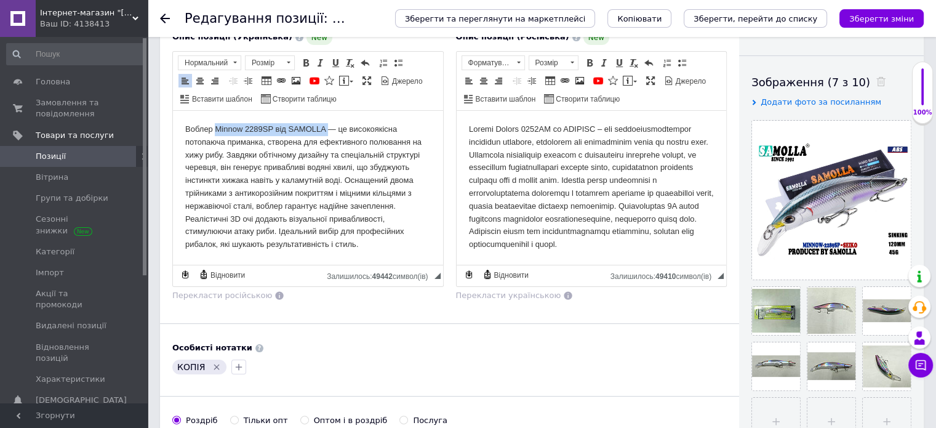
drag, startPoint x: 217, startPoint y: 126, endPoint x: 328, endPoint y: 132, distance: 111.5
click at [328, 132] on p "Воблер Minnow 2289SP від SAMOLLA — це високоякісна потопаюча приманка, створена…" at bounding box center [307, 187] width 245 height 128
click at [308, 59] on span at bounding box center [306, 63] width 10 height 10
drag, startPoint x: 498, startPoint y: 125, endPoint x: 605, endPoint y: 121, distance: 107.7
click at [605, 121] on html at bounding box center [591, 187] width 270 height 153
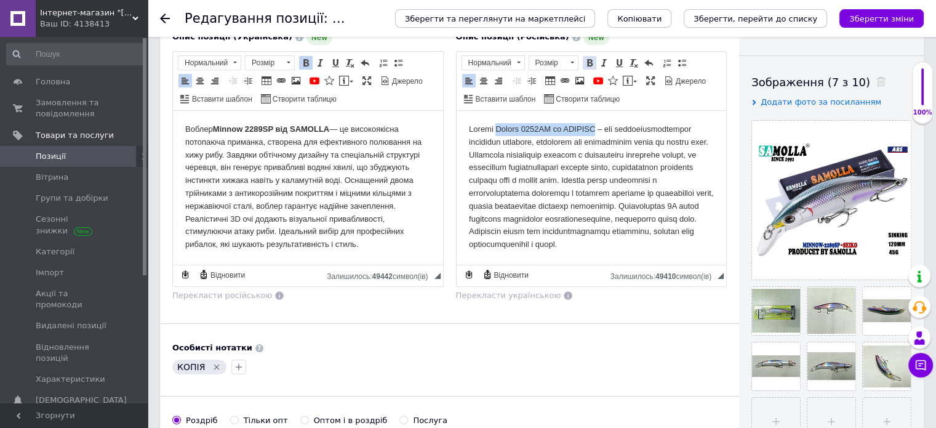
click at [588, 68] on link "Жирний Сполучення клавіш Ctrl+B" at bounding box center [590, 63] width 14 height 14
click at [411, 343] on div "Особисті нотатки" at bounding box center [449, 347] width 554 height 11
click at [215, 364] on icon "Видалити мітку" at bounding box center [217, 367] width 6 height 6
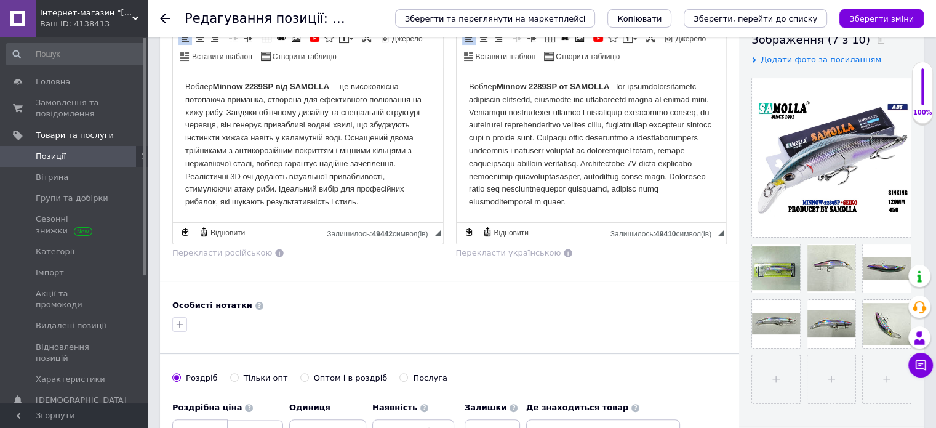
scroll to position [370, 0]
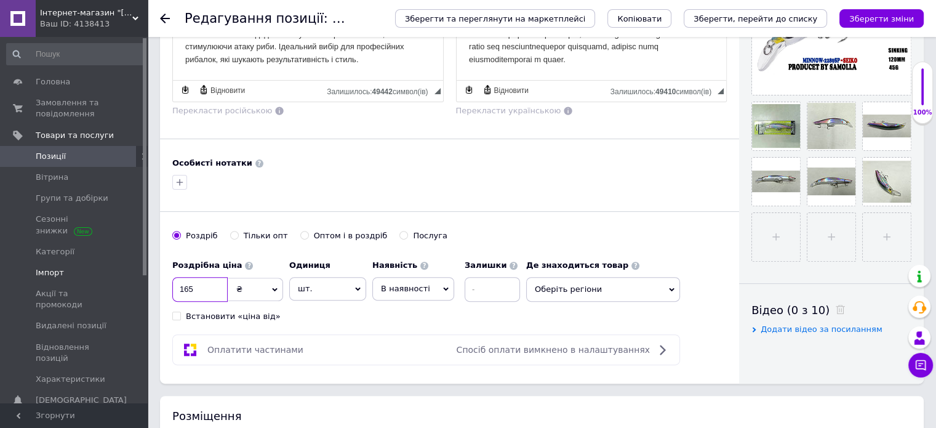
drag, startPoint x: 213, startPoint y: 285, endPoint x: 111, endPoint y: 275, distance: 102.0
type input "230"
click at [338, 172] on div at bounding box center [449, 182] width 559 height 20
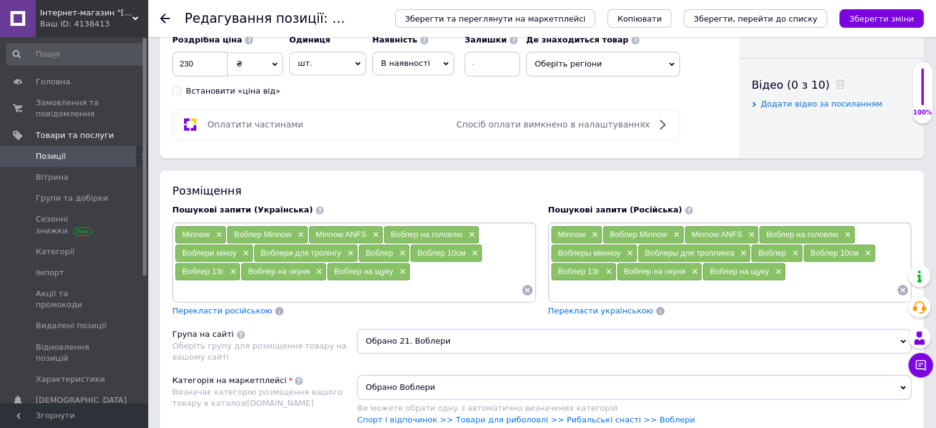
scroll to position [616, 0]
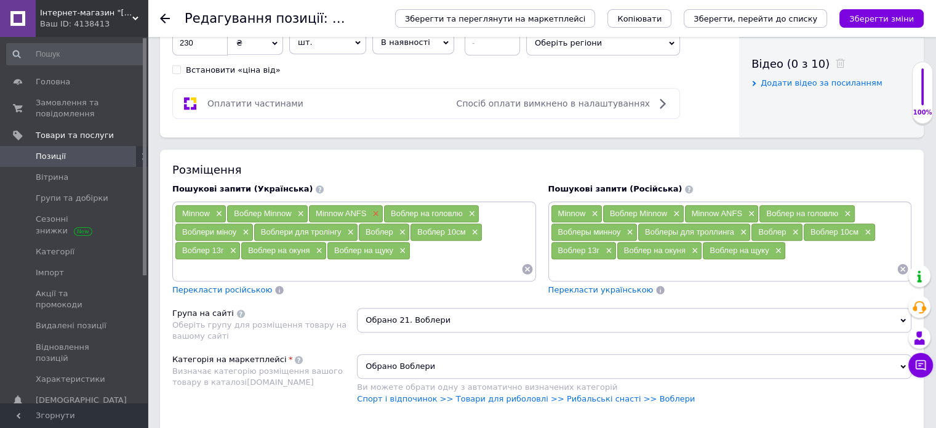
click at [378, 209] on span "×" at bounding box center [374, 214] width 10 height 10
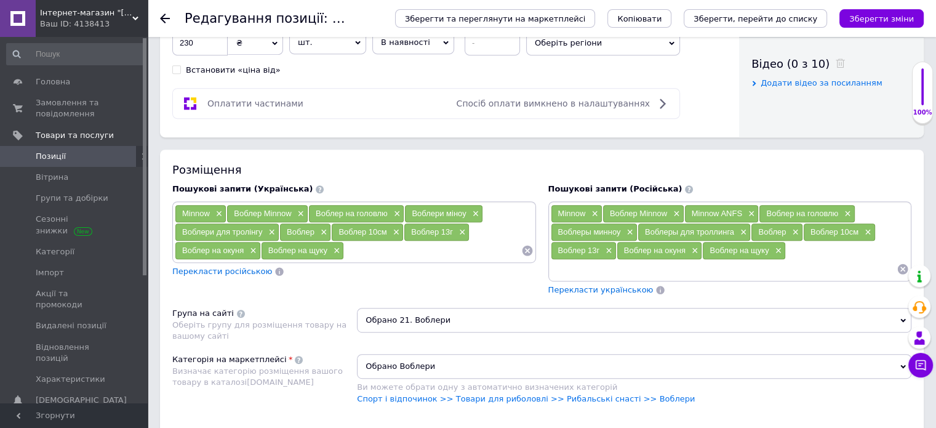
click at [383, 249] on input at bounding box center [432, 250] width 177 height 18
type input "Samolla"
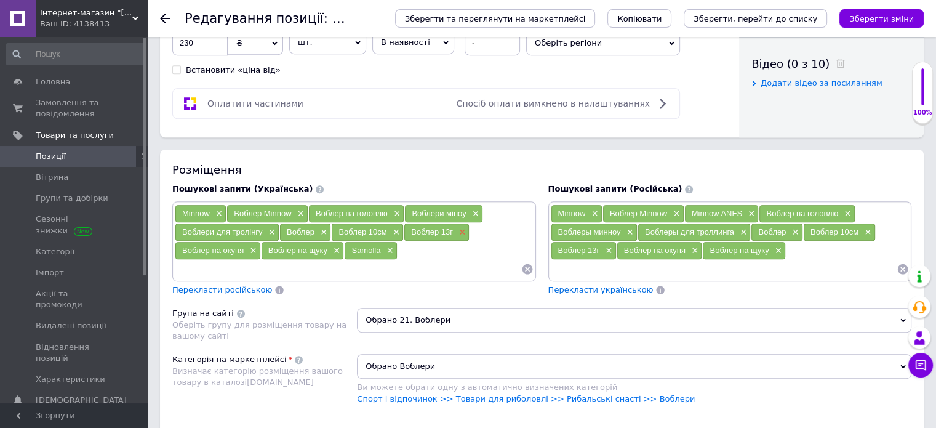
click at [461, 229] on span "×" at bounding box center [461, 232] width 10 height 10
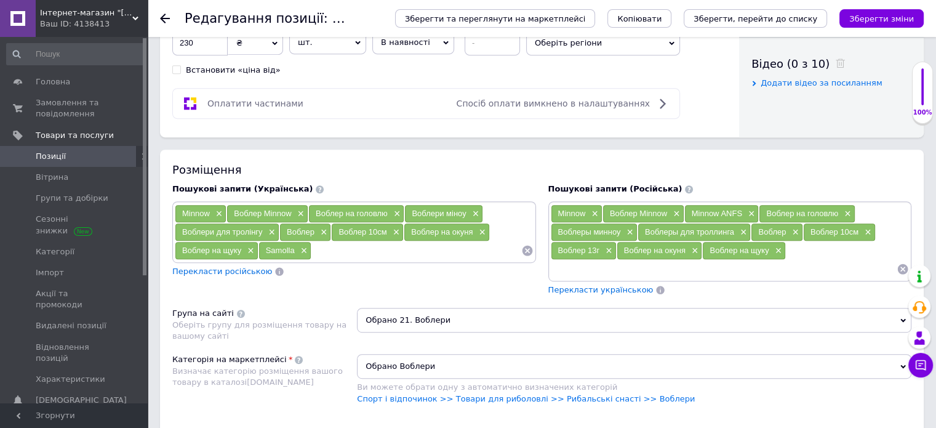
click at [419, 250] on input at bounding box center [415, 250] width 209 height 18
type input "Dj"
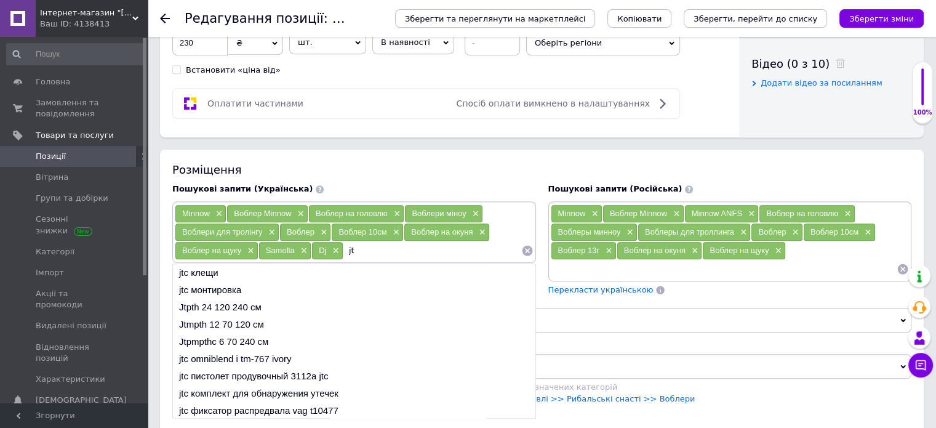
type input "j"
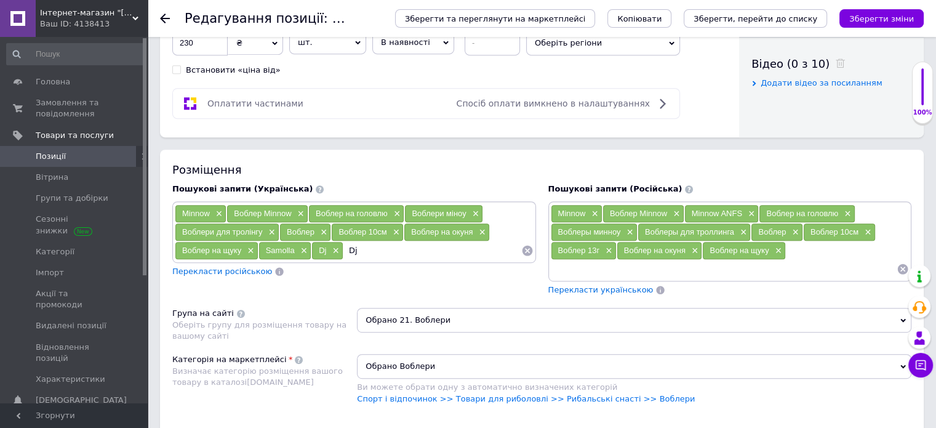
type input "D"
type input "Воблер 45г"
type input "Воблер 50г"
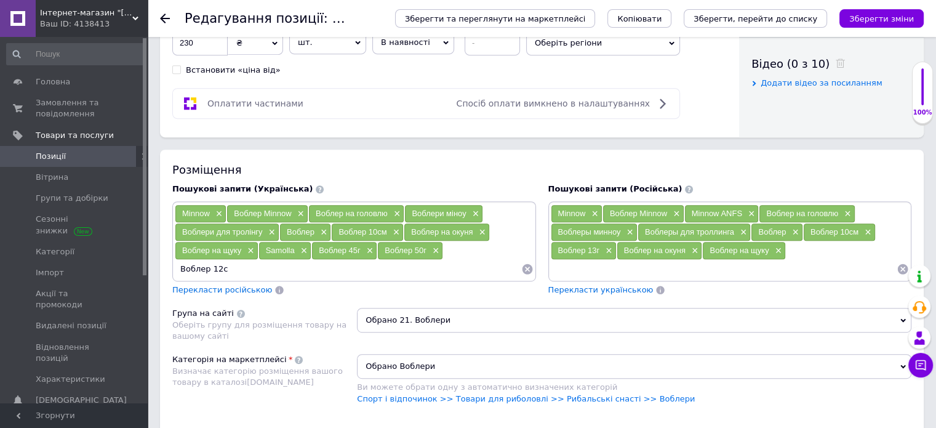
type input "Воблер 12см"
click at [217, 285] on span "Перекласти російською" at bounding box center [222, 289] width 100 height 9
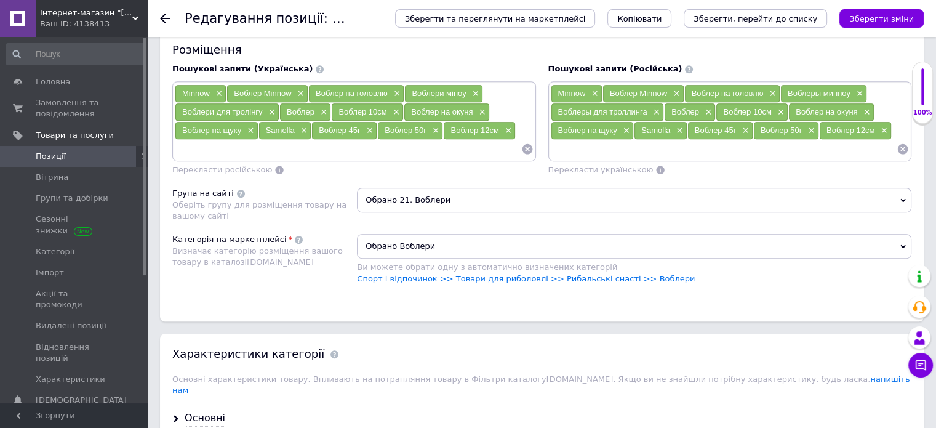
scroll to position [738, 0]
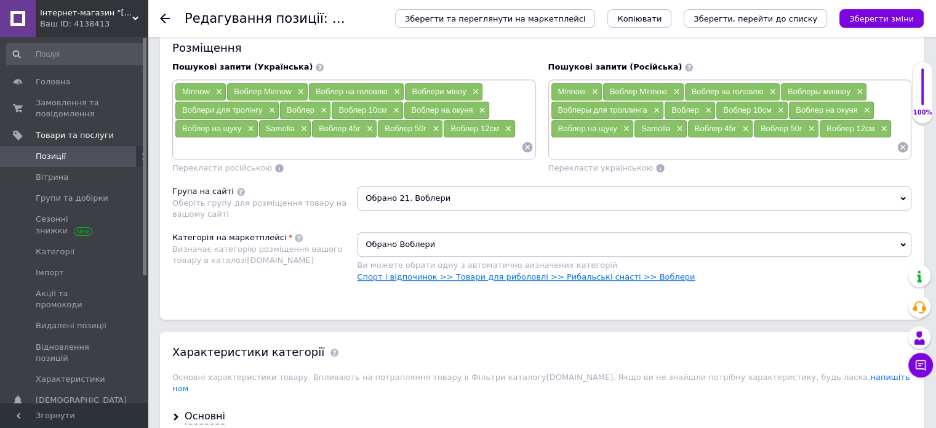
click at [632, 272] on link "Спорт і відпочинок >> Товари для риболовлі >> Рибальські снасті >> Воблери" at bounding box center [526, 276] width 338 height 9
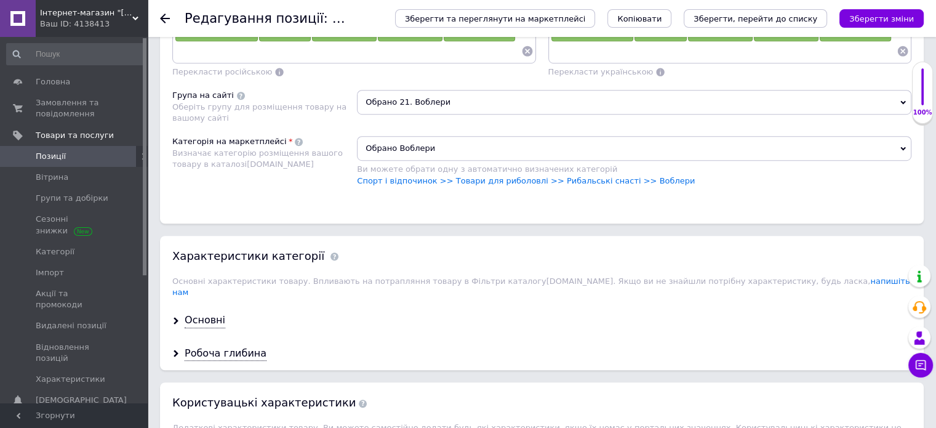
scroll to position [923, 0]
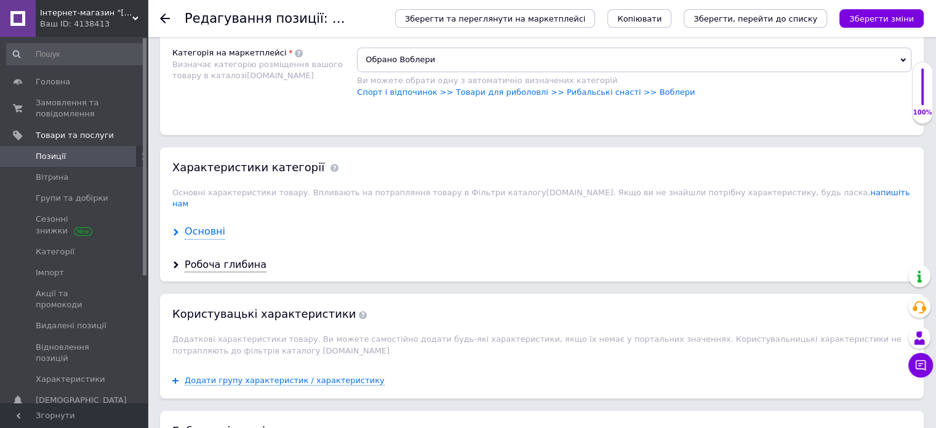
click at [206, 225] on div "Основні" at bounding box center [205, 232] width 41 height 14
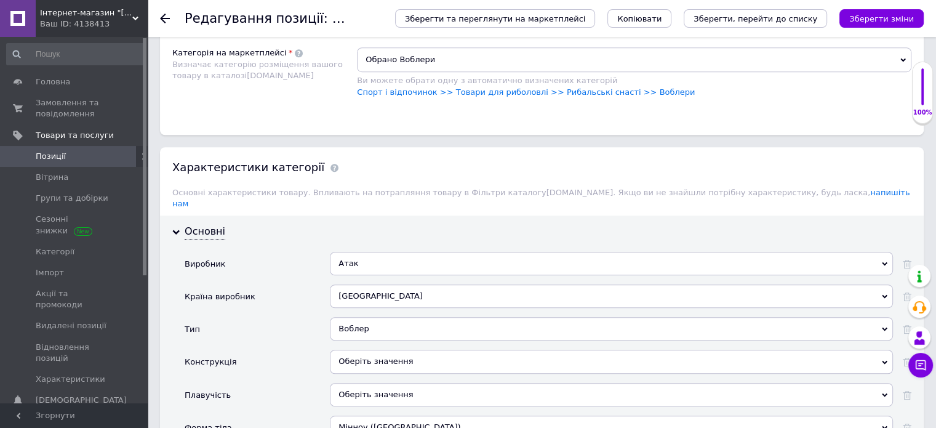
click at [384, 252] on div "Атак" at bounding box center [611, 263] width 563 height 23
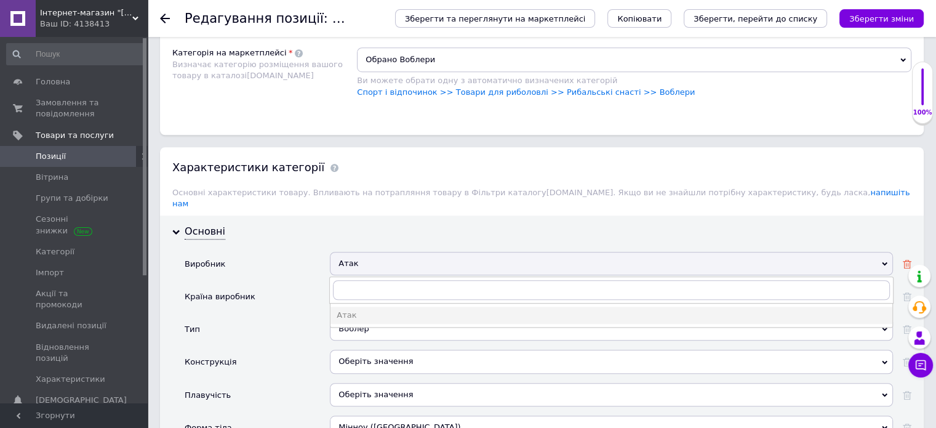
click at [909, 258] on div at bounding box center [906, 263] width 9 height 11
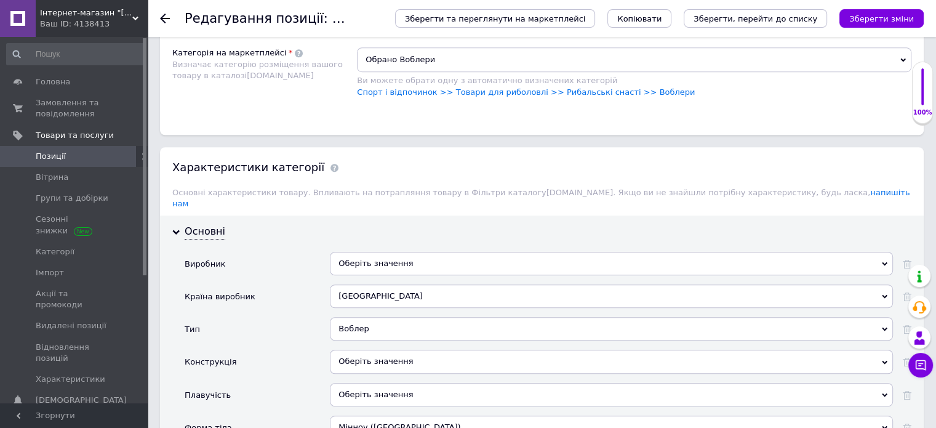
click at [534, 252] on div "Оберіть значення" at bounding box center [611, 263] width 563 height 23
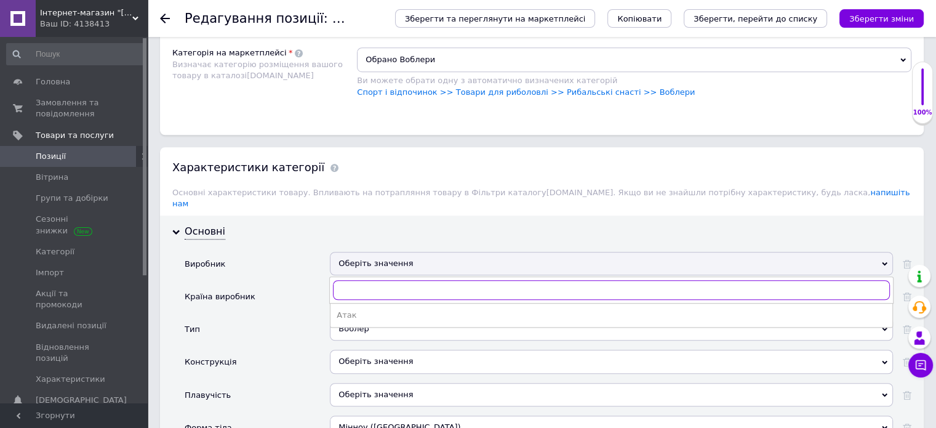
type input "І"
type input "S"
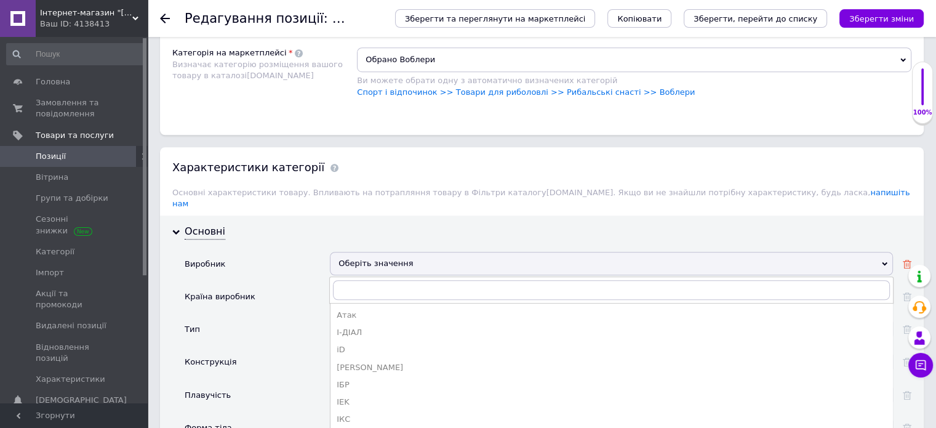
click at [910, 260] on icon at bounding box center [906, 264] width 9 height 9
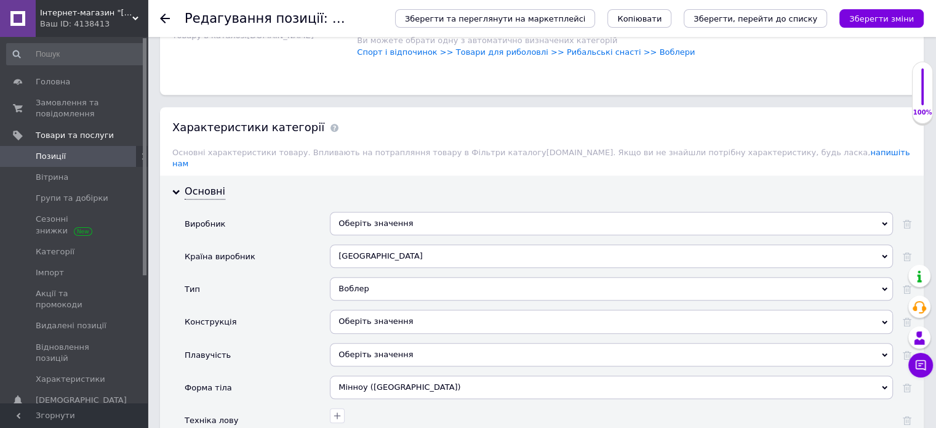
scroll to position [984, 0]
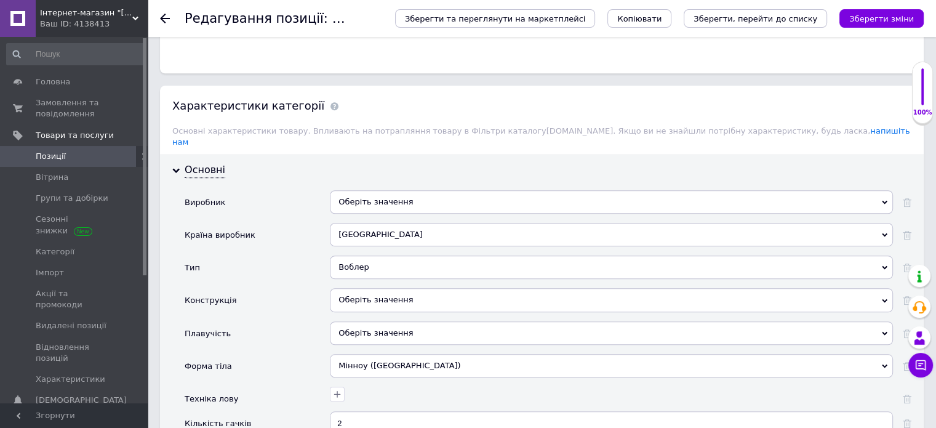
click at [400, 288] on div "Оберіть значення" at bounding box center [611, 299] width 563 height 23
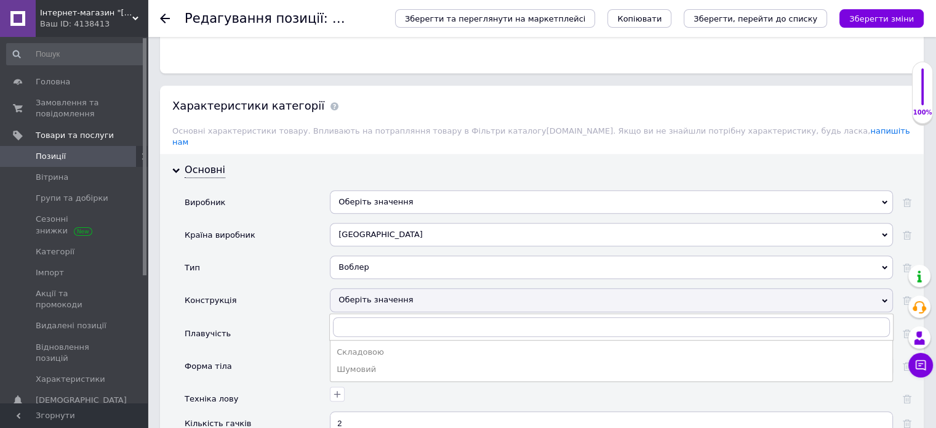
click at [400, 288] on div "Оберіть значення" at bounding box center [611, 299] width 563 height 23
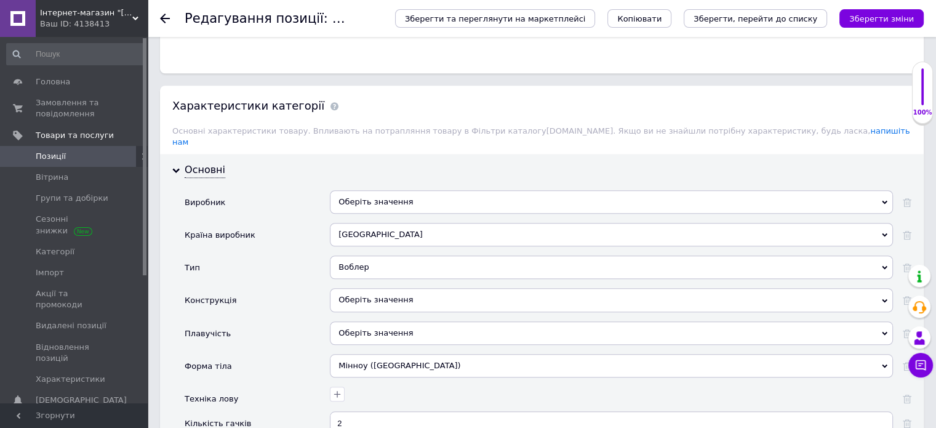
click at [396, 321] on div "Оберіть значення" at bounding box center [611, 332] width 563 height 23
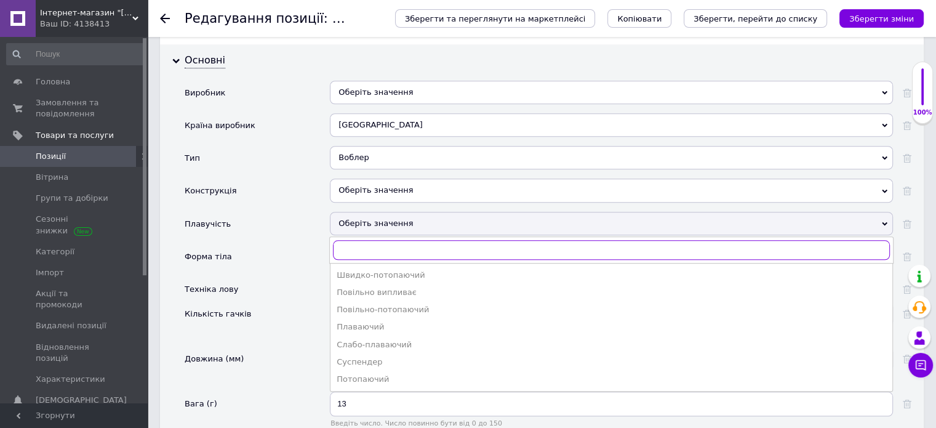
scroll to position [1107, 0]
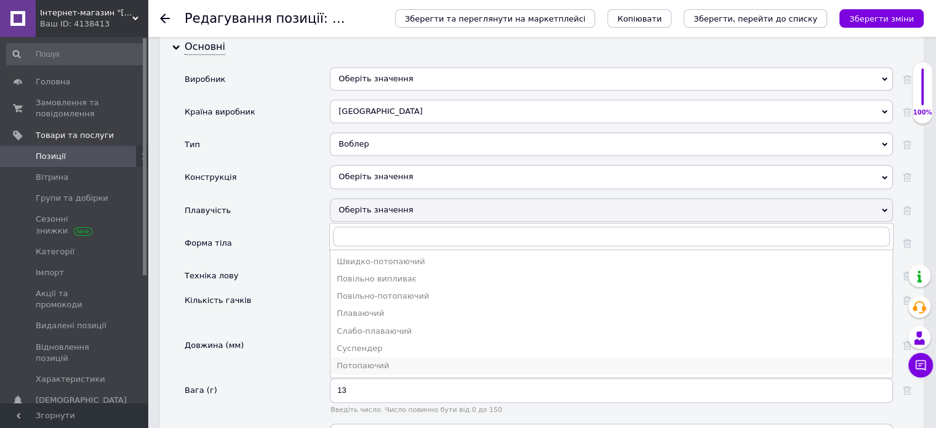
click at [401, 360] on div "Потопаючий" at bounding box center [610, 365] width 549 height 11
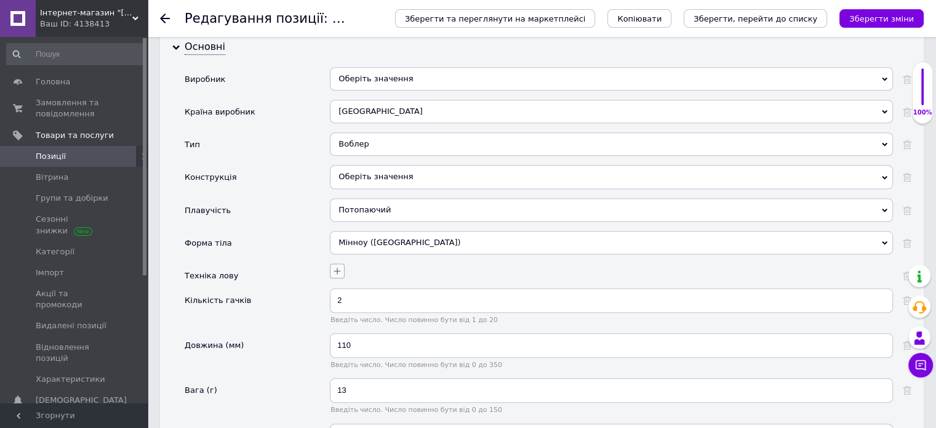
click at [337, 268] on icon "button" at bounding box center [337, 271] width 7 height 7
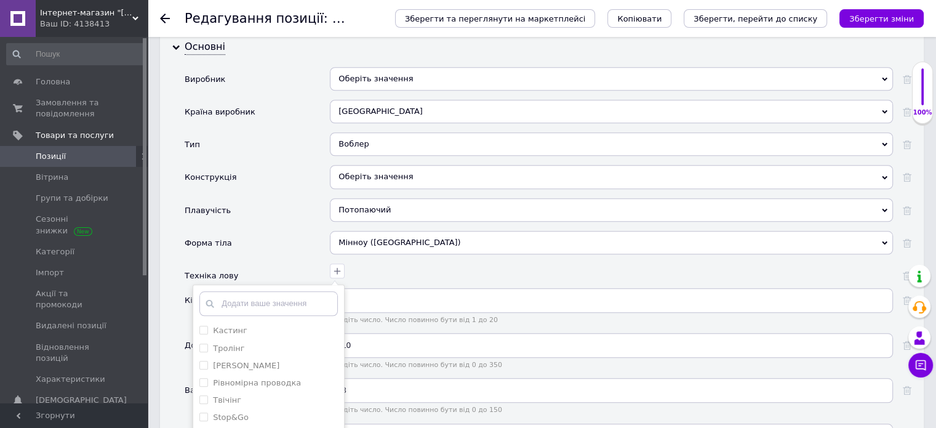
click at [379, 260] on div "Кастинг [PERSON_NAME] Рівномірна проводка Твічінг Stop&Go Додати ваше значення …" at bounding box center [610, 269] width 566 height 18
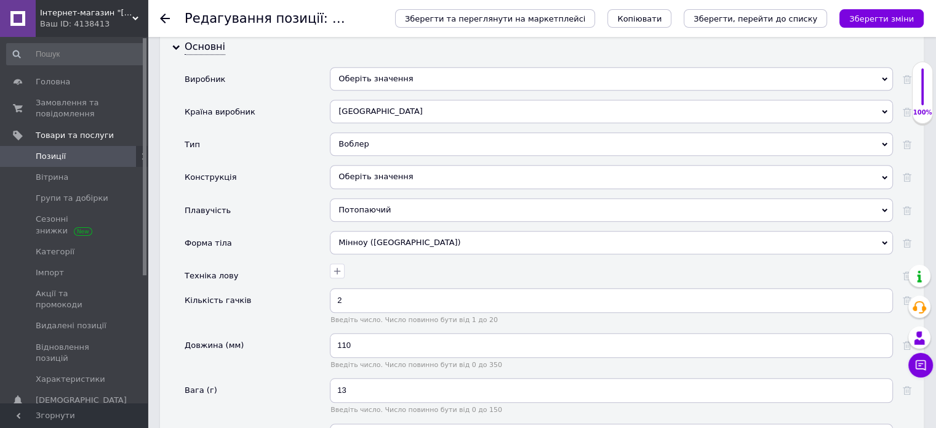
scroll to position [1169, 0]
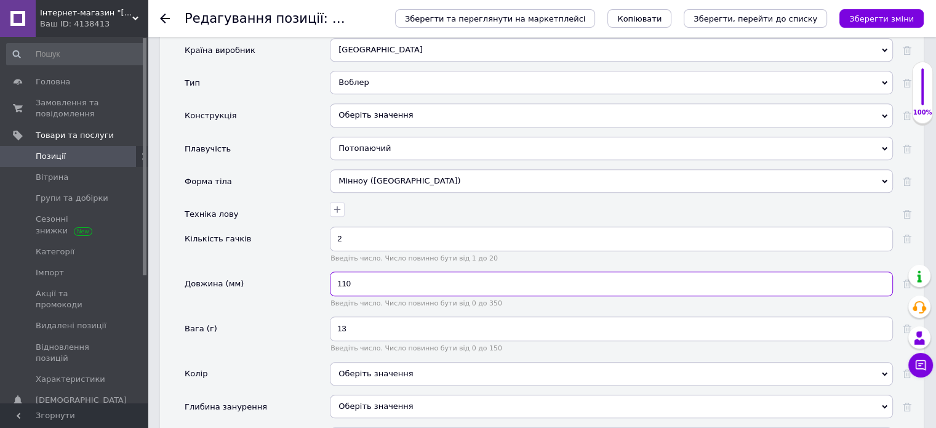
drag, startPoint x: 362, startPoint y: 266, endPoint x: 340, endPoint y: 260, distance: 23.6
click at [340, 271] on input "110" at bounding box center [611, 283] width 563 height 25
type input "120"
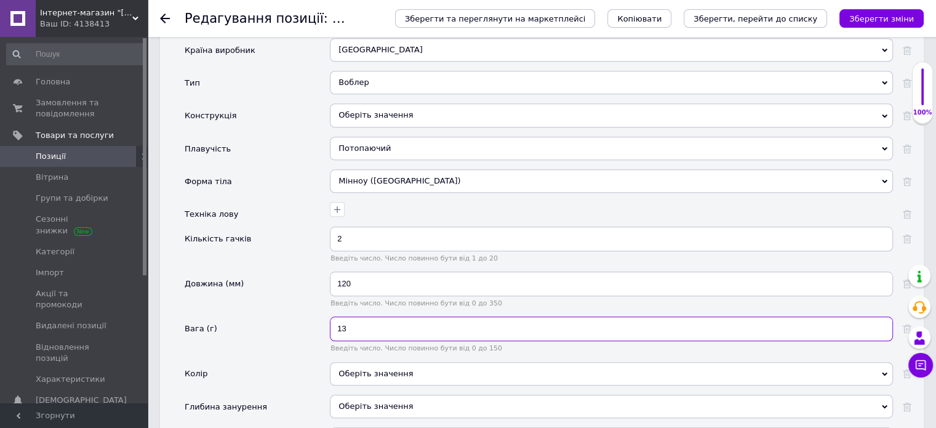
drag, startPoint x: 372, startPoint y: 305, endPoint x: 300, endPoint y: 325, distance: 75.0
click at [300, 325] on div "Вага (г) 13 Введіть число. Число повинно бути від 0 до 150" at bounding box center [548, 338] width 727 height 45
type input "45"
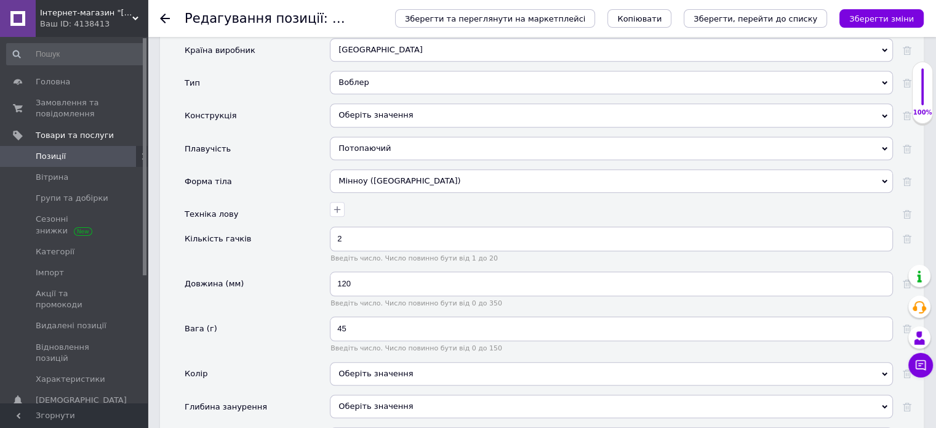
click at [285, 336] on div "Вага (г)" at bounding box center [257, 338] width 145 height 45
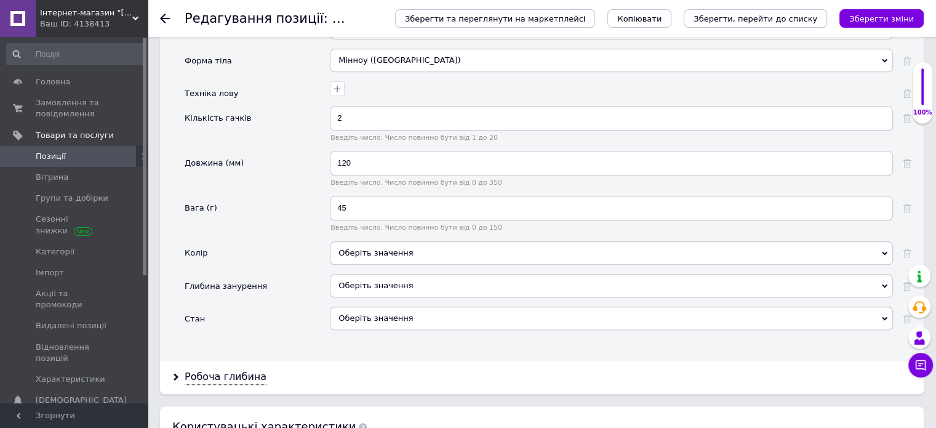
scroll to position [1292, 0]
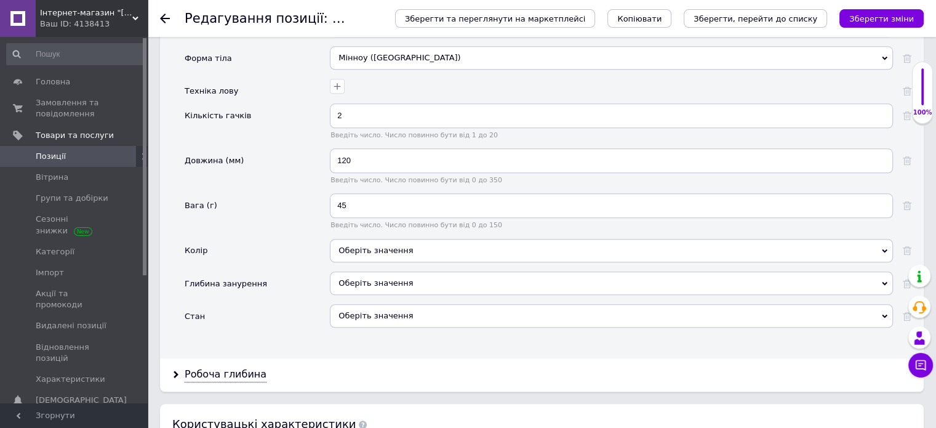
click at [376, 271] on div "Оберіть значення" at bounding box center [611, 282] width 563 height 23
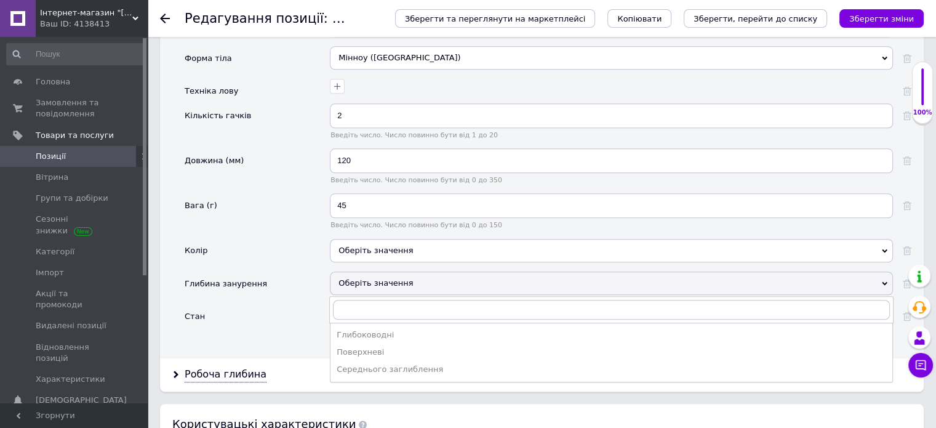
click at [285, 239] on div "Колір" at bounding box center [257, 255] width 145 height 33
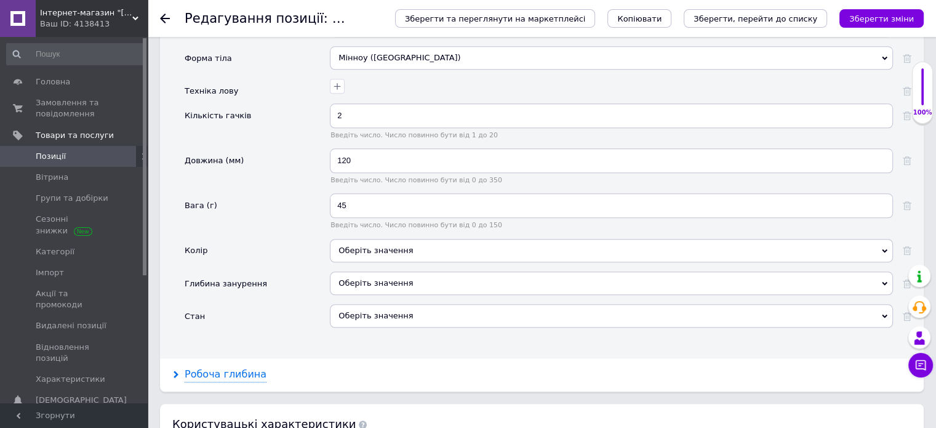
click at [216, 367] on div "Робоча глибина" at bounding box center [226, 374] width 82 height 14
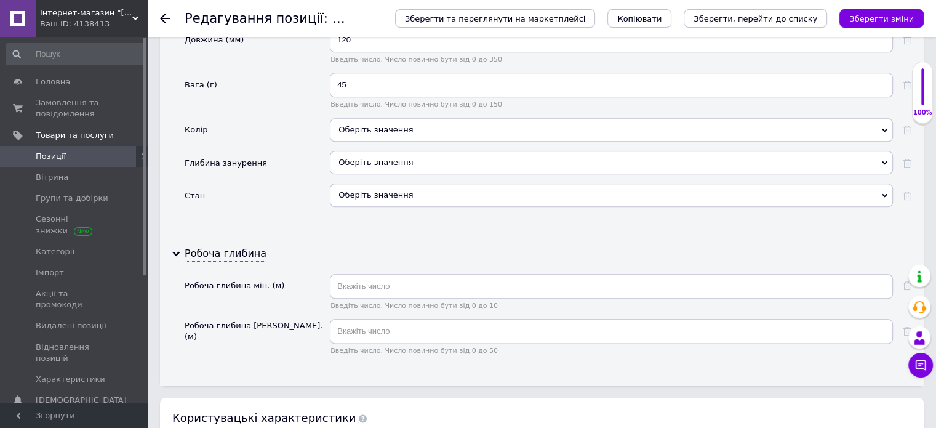
scroll to position [1415, 0]
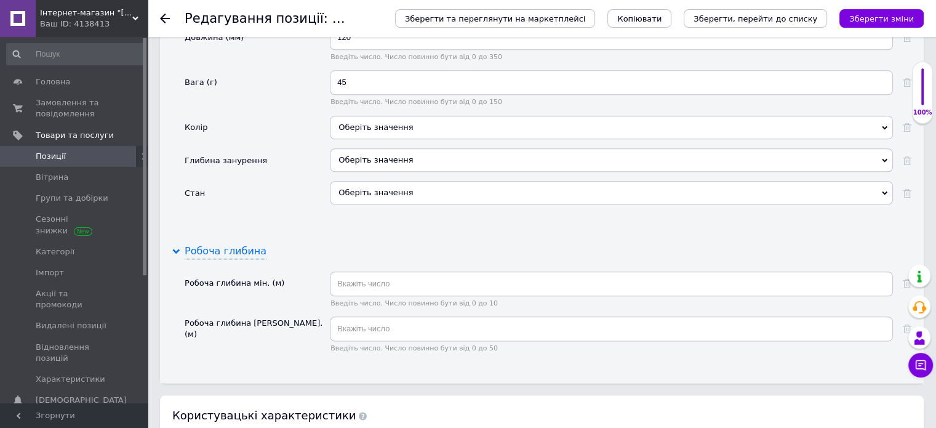
click at [230, 244] on div "Робоча глибина" at bounding box center [226, 251] width 82 height 14
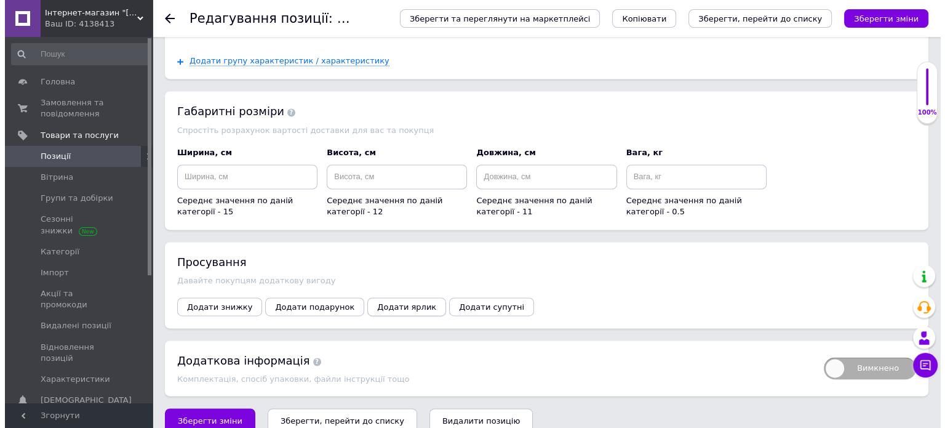
scroll to position [1724, 0]
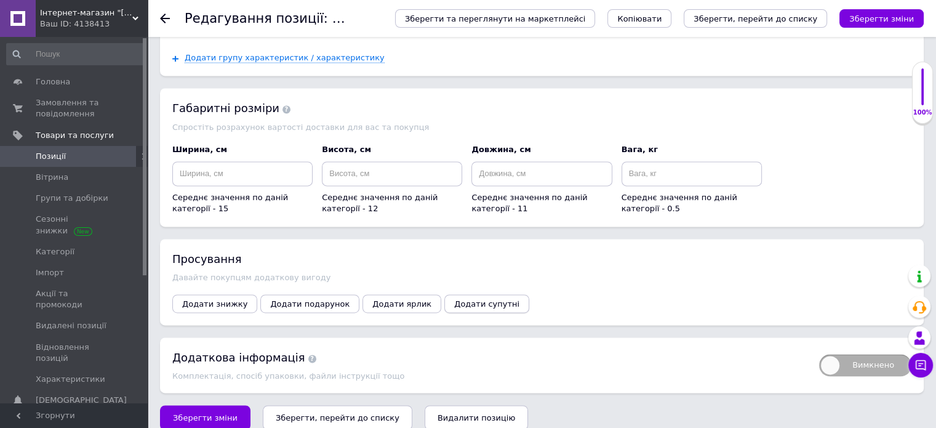
click at [464, 294] on button "Додати супутні" at bounding box center [486, 303] width 85 height 18
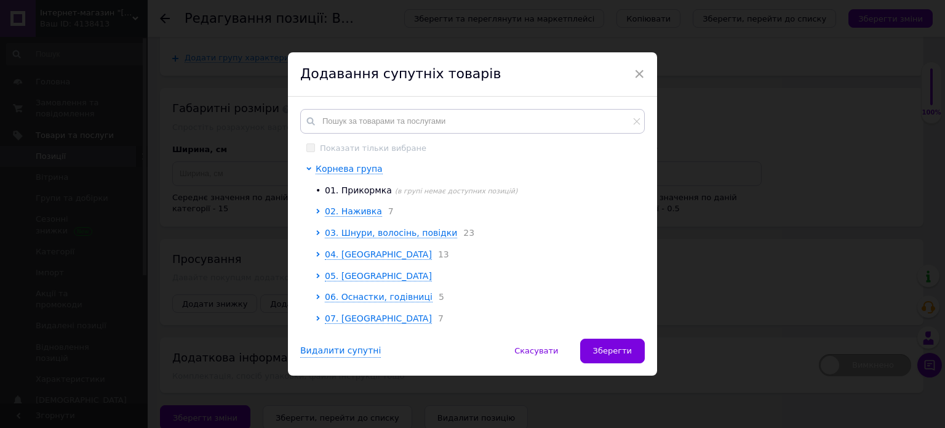
click at [319, 230] on div at bounding box center [320, 233] width 9 height 12
click at [316, 233] on icon at bounding box center [318, 232] width 5 height 5
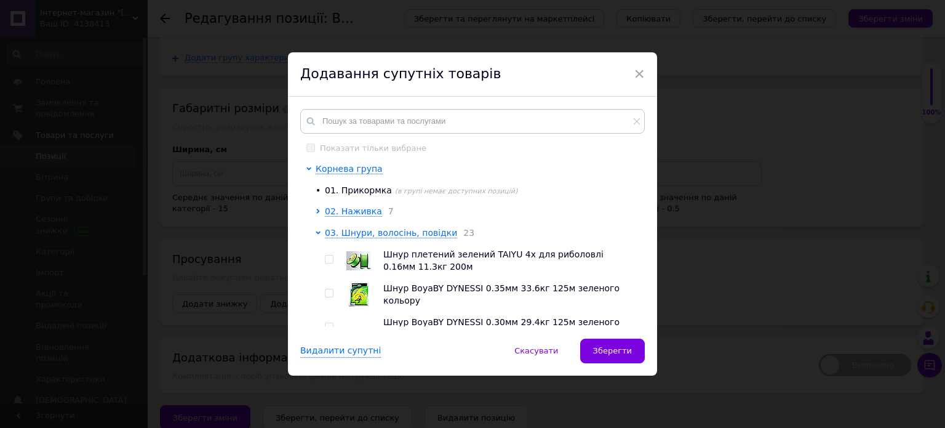
click at [330, 261] on input "checkbox" at bounding box center [329, 259] width 8 height 8
checkbox input "true"
click at [325, 295] on input "checkbox" at bounding box center [329, 293] width 8 height 8
checkbox input "true"
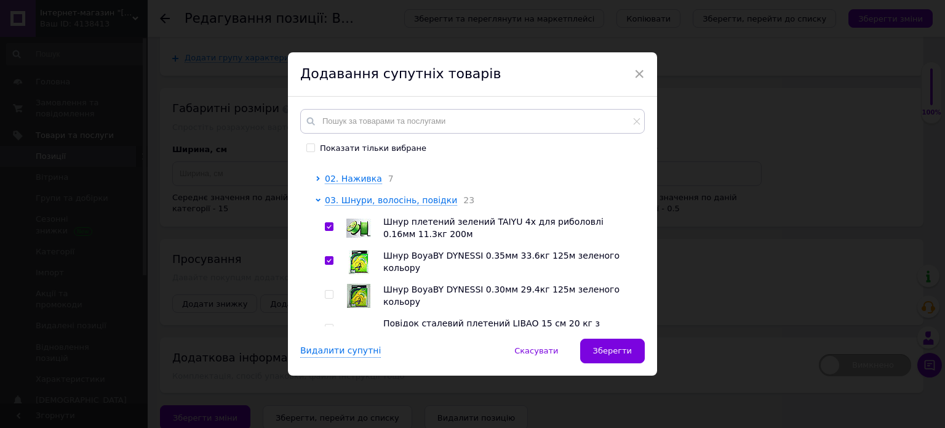
scroll to position [62, 0]
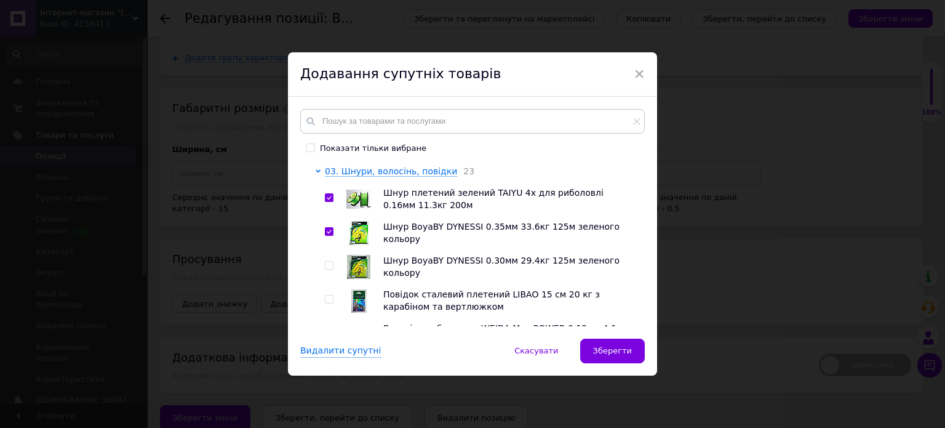
click at [327, 268] on input "checkbox" at bounding box center [329, 265] width 8 height 8
checkbox input "true"
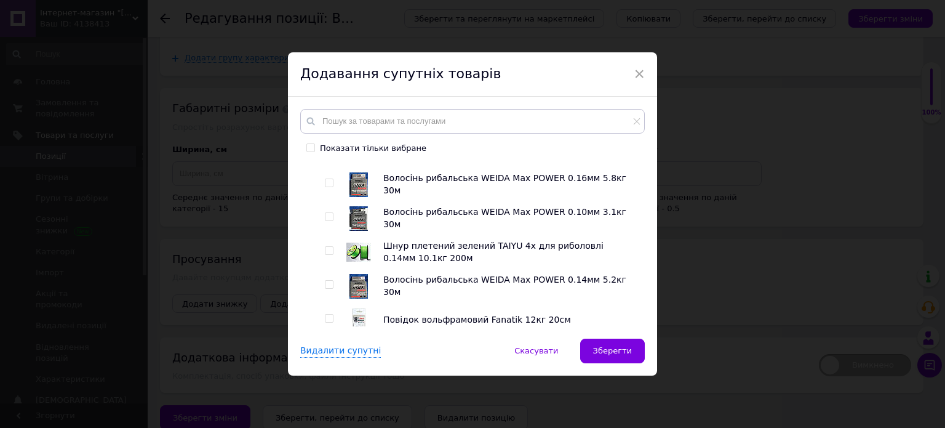
scroll to position [246, 0]
click at [325, 254] on input "checkbox" at bounding box center [329, 250] width 8 height 8
checkbox input "true"
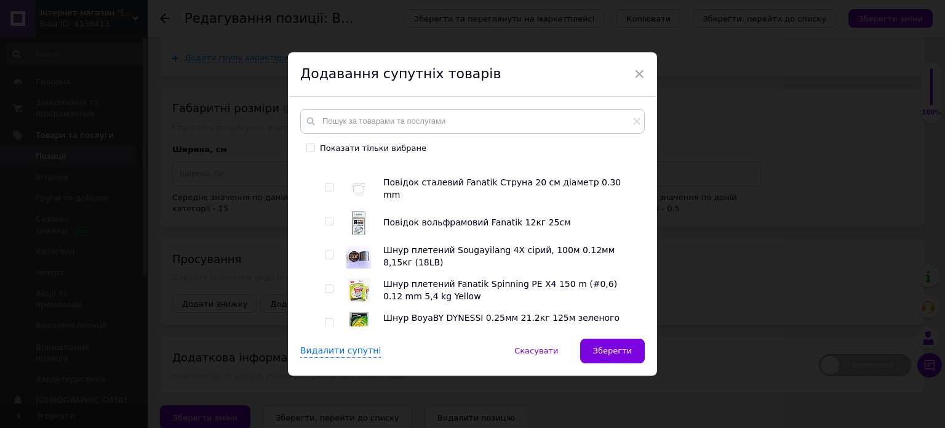
scroll to position [677, 0]
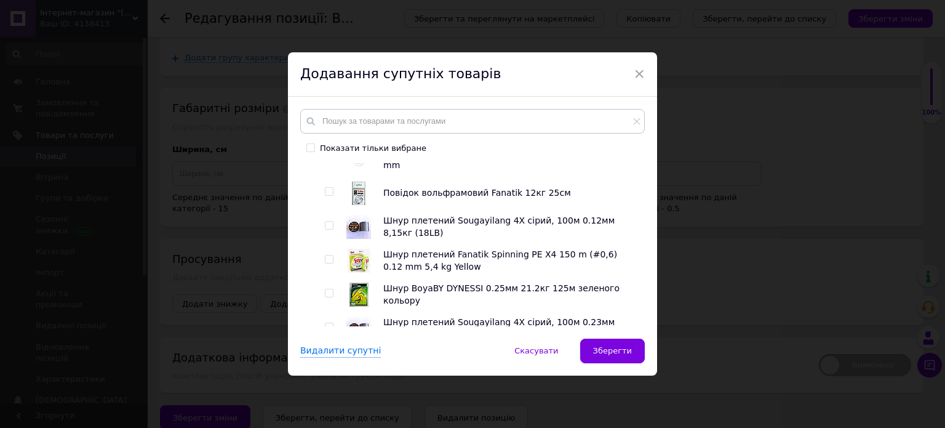
click at [332, 228] on div at bounding box center [329, 225] width 9 height 9
click at [328, 225] on input "checkbox" at bounding box center [329, 225] width 8 height 8
checkbox input "true"
click at [325, 262] on input "checkbox" at bounding box center [329, 259] width 8 height 8
checkbox input "true"
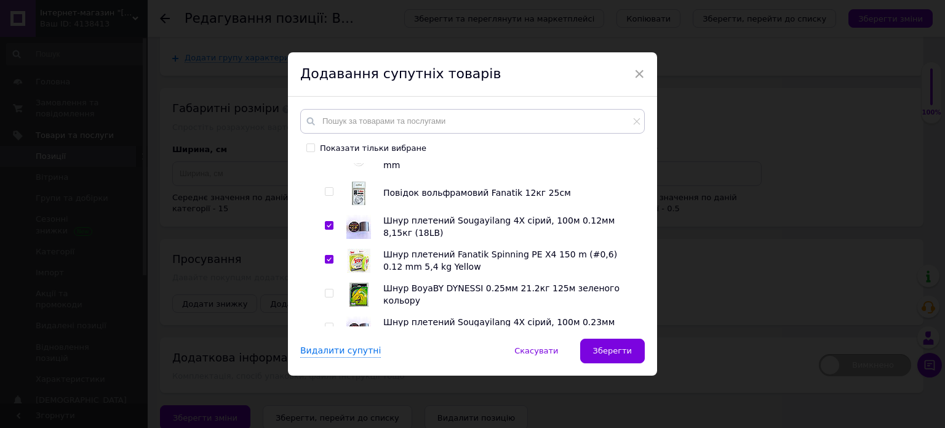
click at [326, 292] on input "checkbox" at bounding box center [329, 293] width 8 height 8
checkbox input "true"
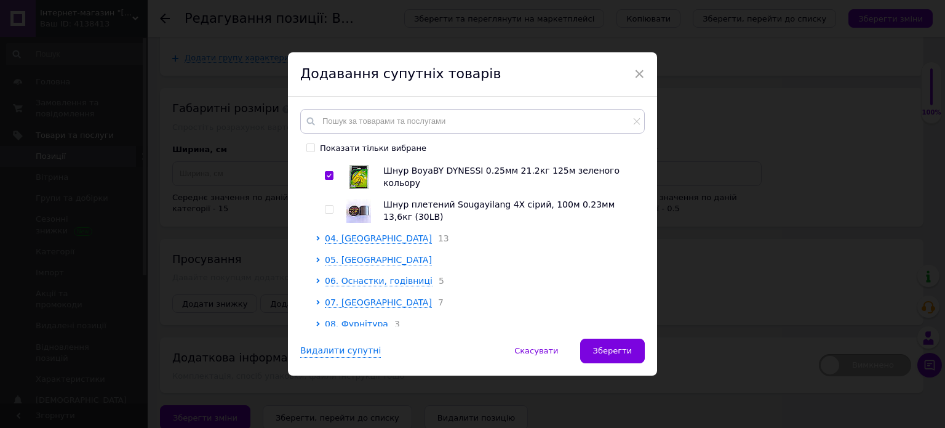
scroll to position [800, 0]
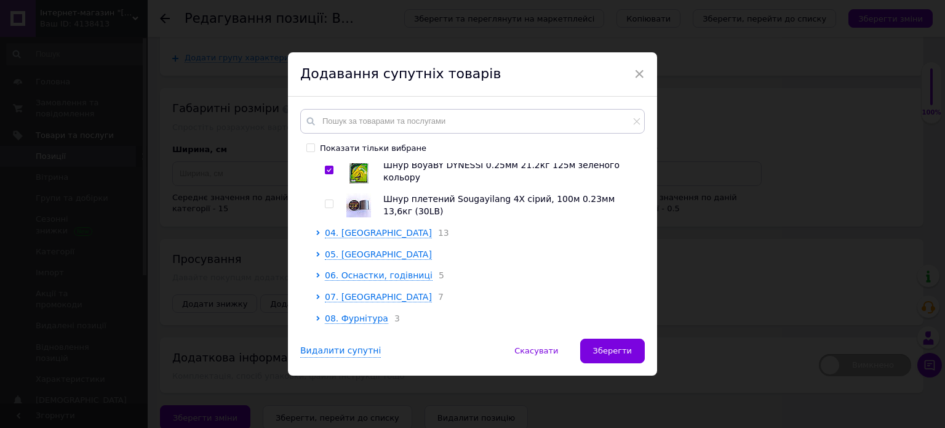
click at [329, 204] on input "checkbox" at bounding box center [329, 204] width 8 height 8
checkbox input "true"
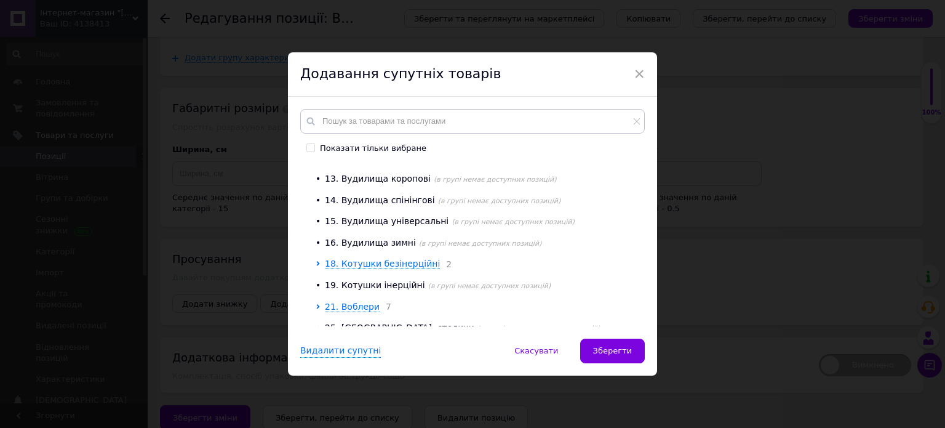
scroll to position [1107, 0]
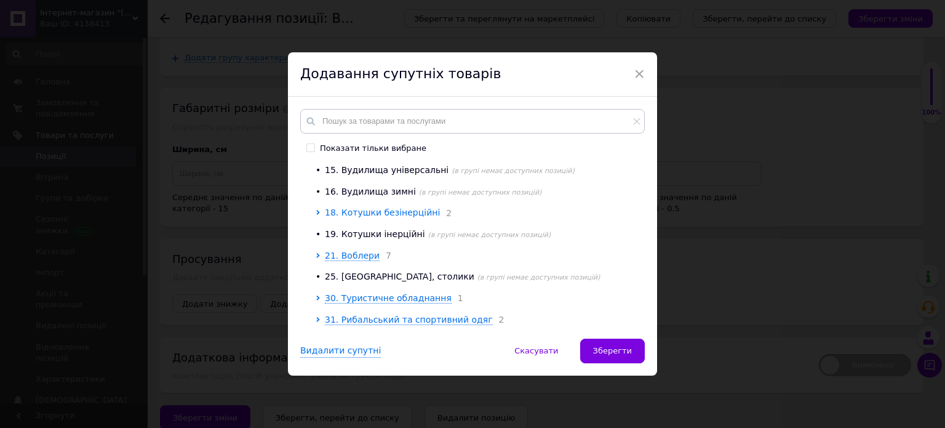
click at [316, 210] on icon at bounding box center [317, 212] width 3 height 5
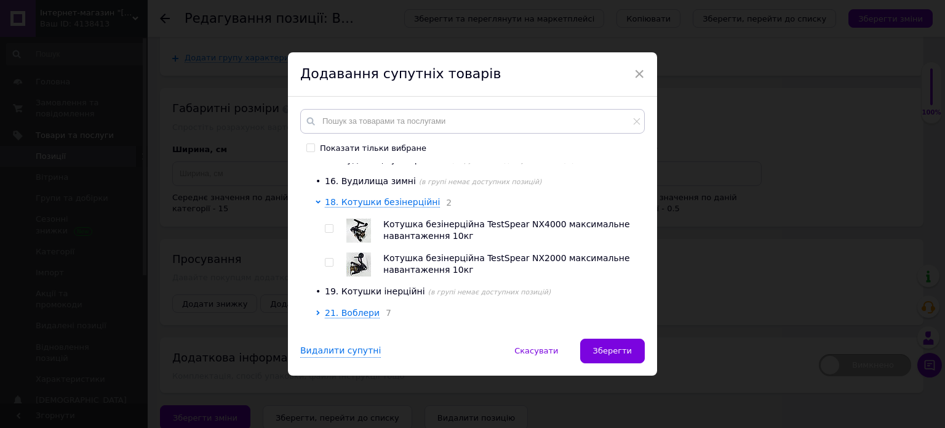
click at [326, 233] on input "checkbox" at bounding box center [329, 229] width 8 height 8
checkbox input "true"
click at [327, 266] on input "checkbox" at bounding box center [329, 262] width 8 height 8
checkbox input "true"
click at [608, 348] on span "Зберегти" at bounding box center [612, 350] width 39 height 9
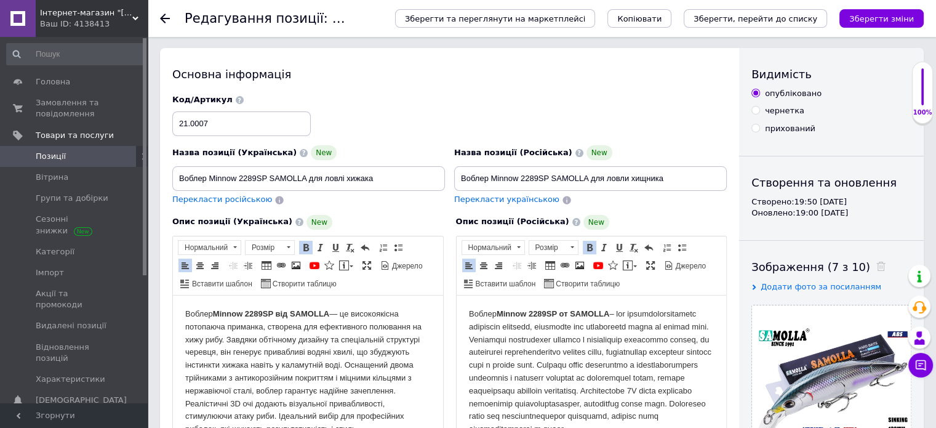
scroll to position [0, 0]
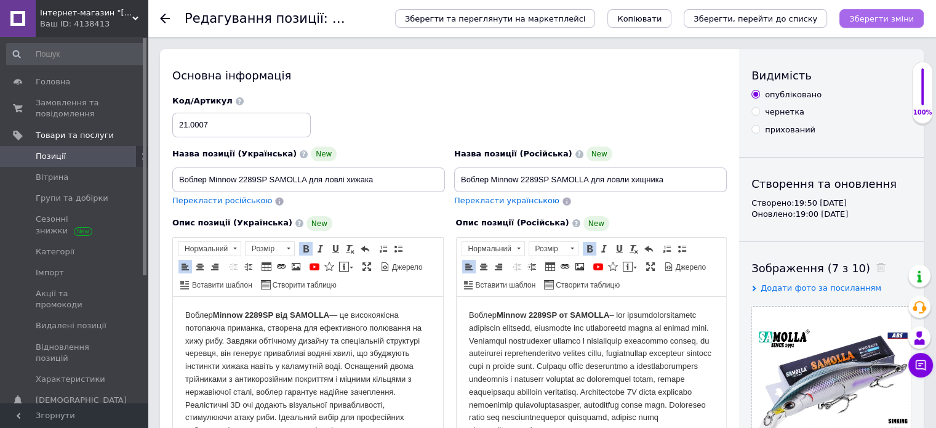
click at [874, 17] on icon "Зберегти зміни" at bounding box center [881, 18] width 65 height 9
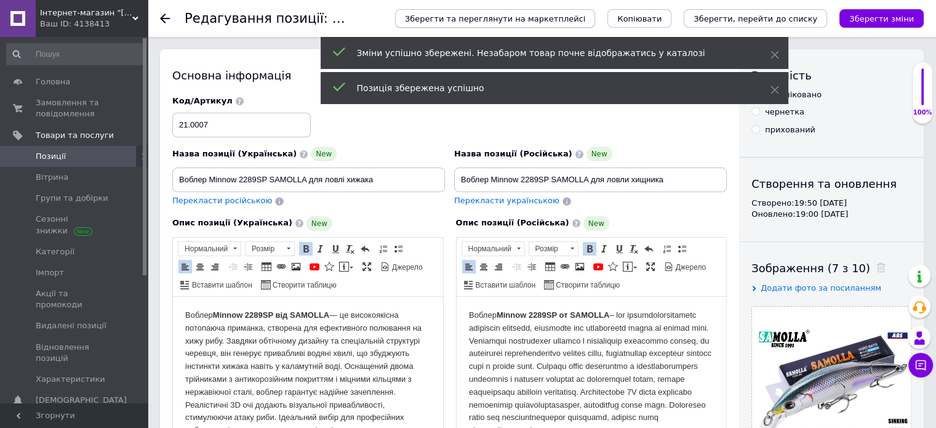
click at [562, 17] on span "Зберегти та переглянути на маркетплейсі" at bounding box center [495, 18] width 180 height 9
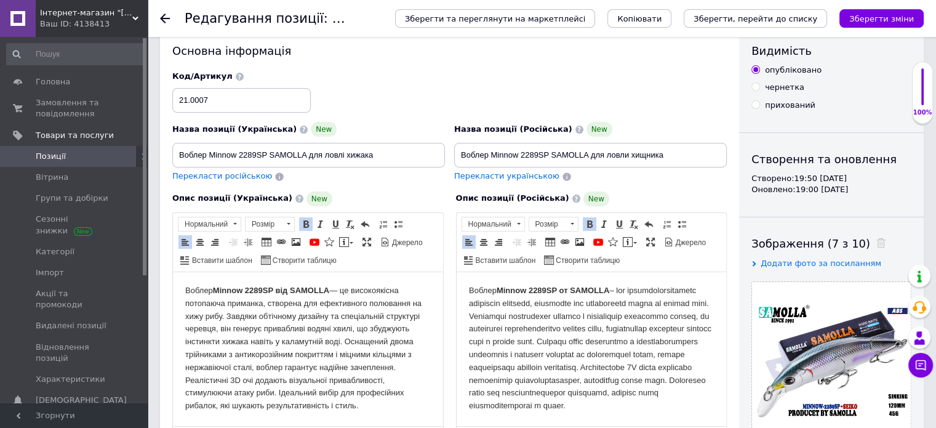
scroll to position [62, 0]
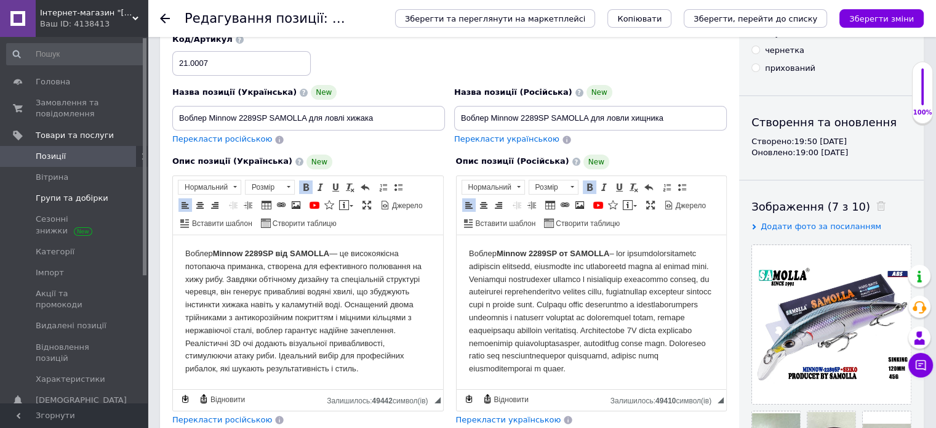
click at [57, 193] on span "Групи та добірки" at bounding box center [72, 198] width 73 height 11
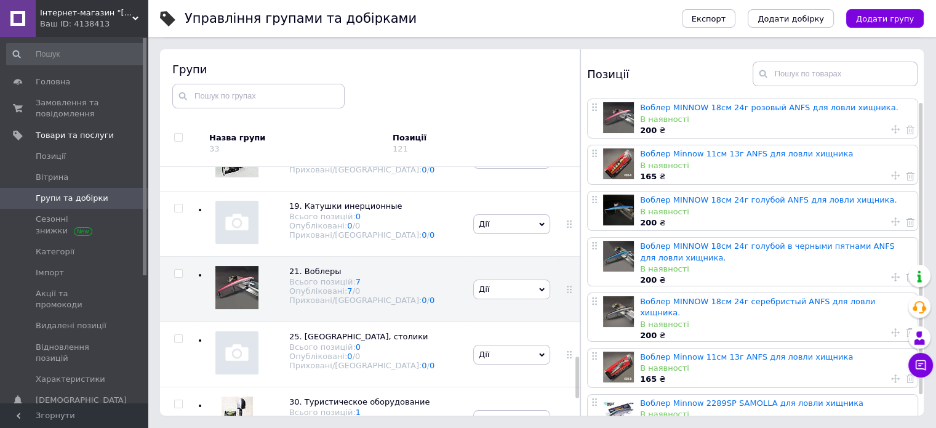
scroll to position [26, 0]
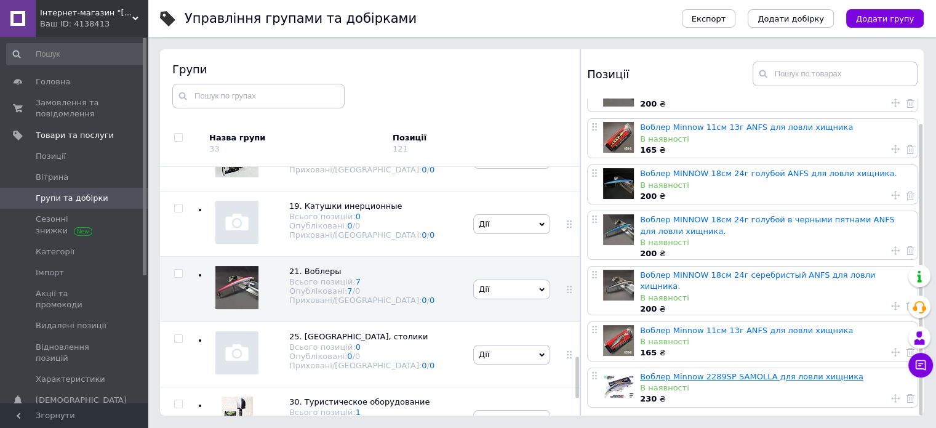
click at [731, 372] on link "Воблер Minnow 2289SP SAMOLLA для ловли хищника" at bounding box center [751, 376] width 223 height 9
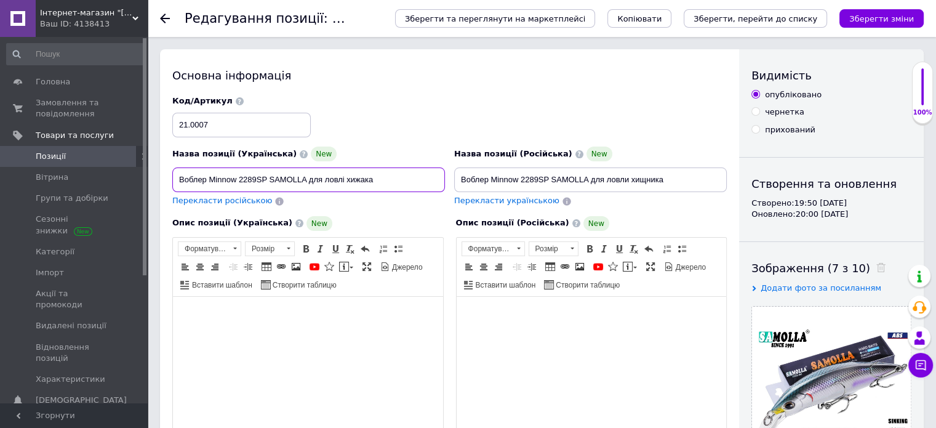
click at [269, 178] on input "Воблер Minnow 2289SP SAMOLLA для ловлі хижака" at bounding box center [308, 179] width 273 height 25
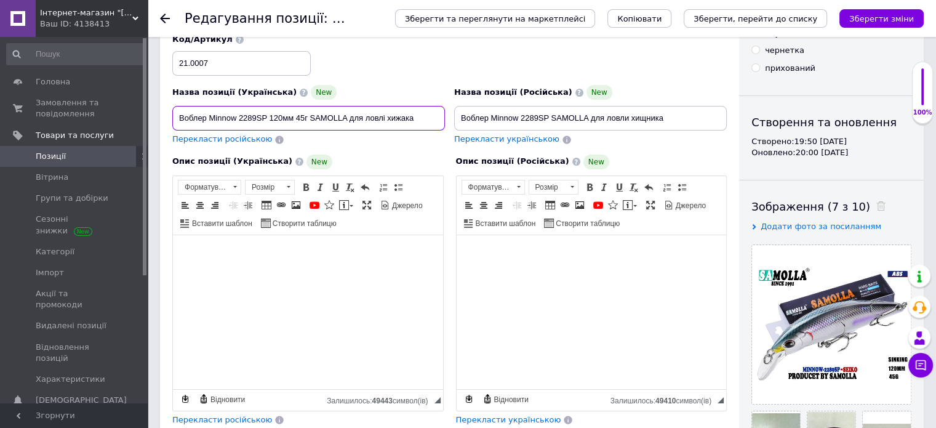
type input "Воблер Minnow 2289SP 120мм 45г SAMOLLA для ловлі хижака"
click at [217, 141] on span "Перекласти російською" at bounding box center [222, 138] width 100 height 9
type input "Воблер Minnow 2289SP 120мм 45г SAMOLLA для ловли хищника"
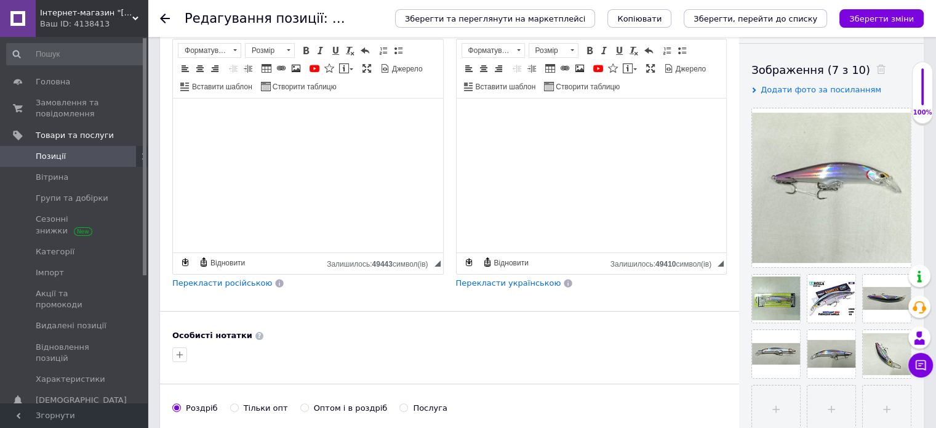
scroll to position [0, 0]
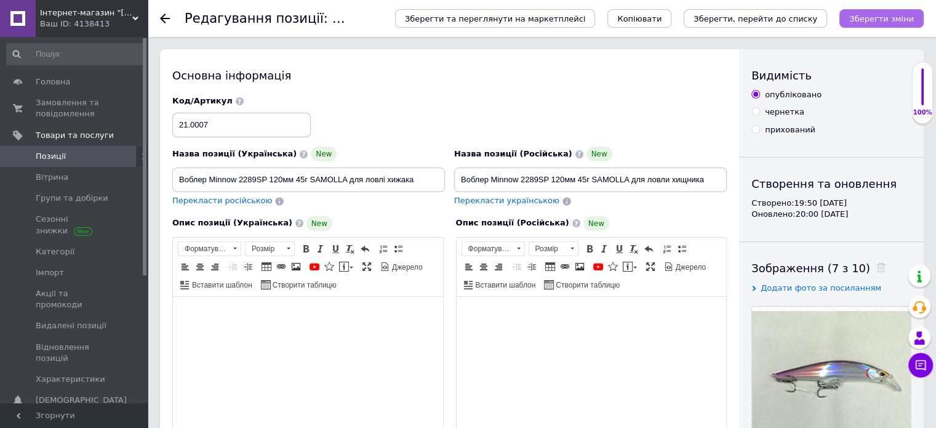
click at [903, 17] on icon "Зберегти зміни" at bounding box center [881, 18] width 65 height 9
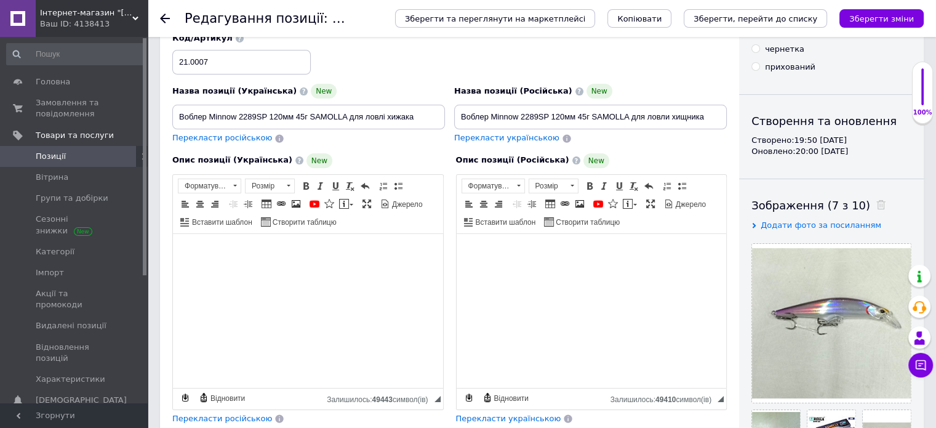
scroll to position [62, 0]
click at [72, 184] on link "Вітрина" at bounding box center [75, 177] width 151 height 21
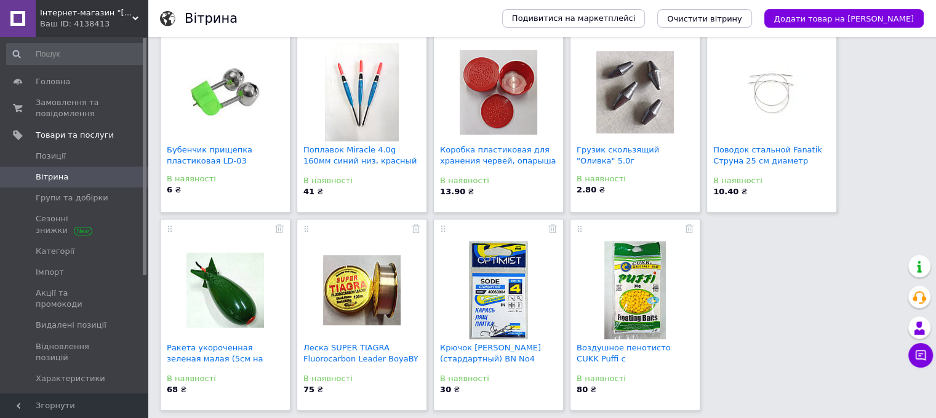
scroll to position [707, 0]
click at [79, 196] on span "Групи та добірки" at bounding box center [72, 198] width 73 height 11
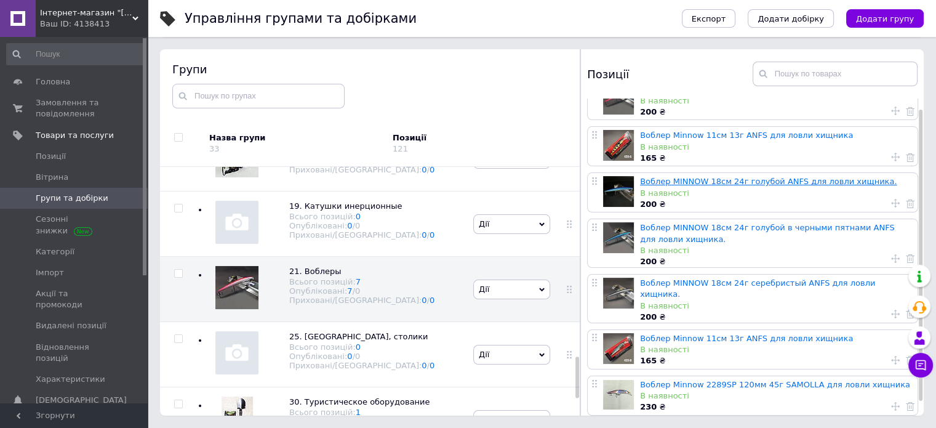
scroll to position [26, 0]
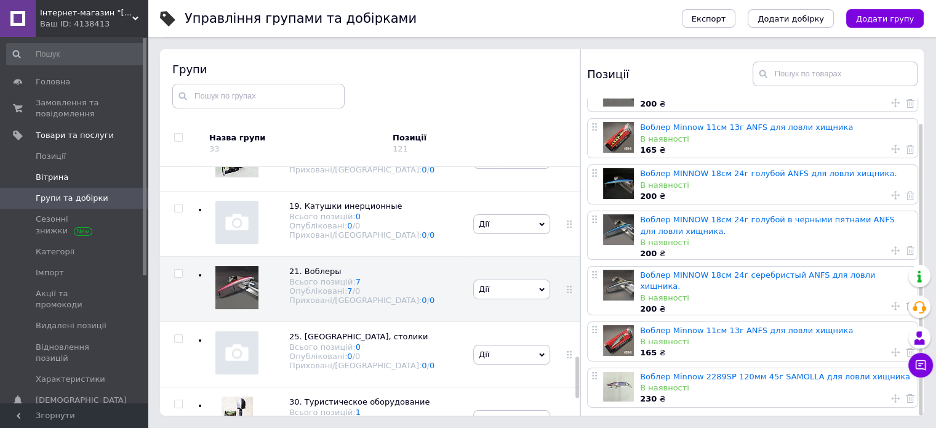
click at [54, 176] on span "Вітрина" at bounding box center [52, 177] width 33 height 11
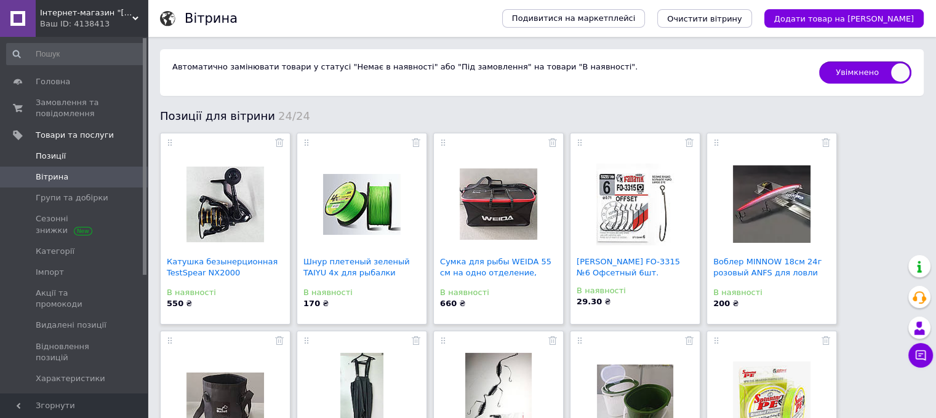
click at [63, 154] on span "Позиції" at bounding box center [75, 156] width 78 height 11
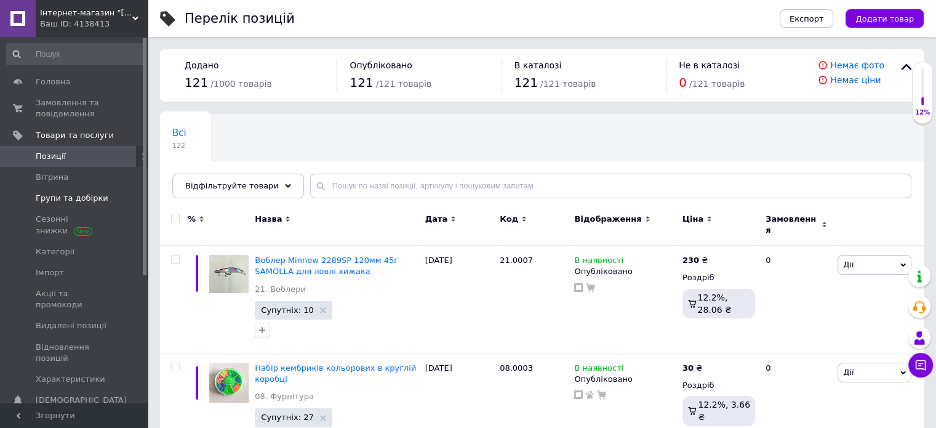
click at [73, 199] on span "Групи та добірки" at bounding box center [72, 198] width 73 height 11
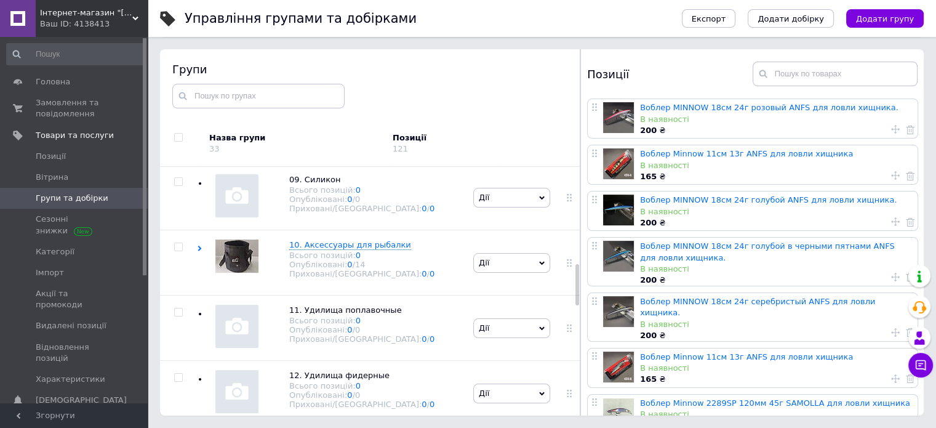
scroll to position [588, 0]
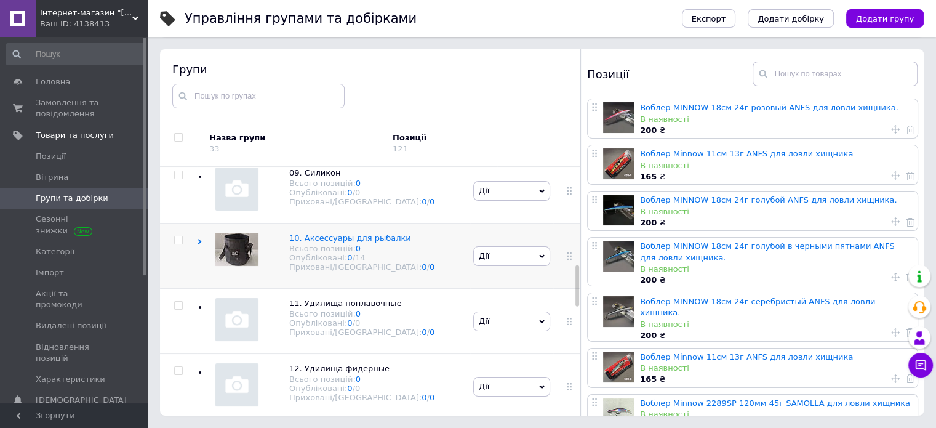
click at [201, 244] on icon at bounding box center [200, 242] width 6 height 6
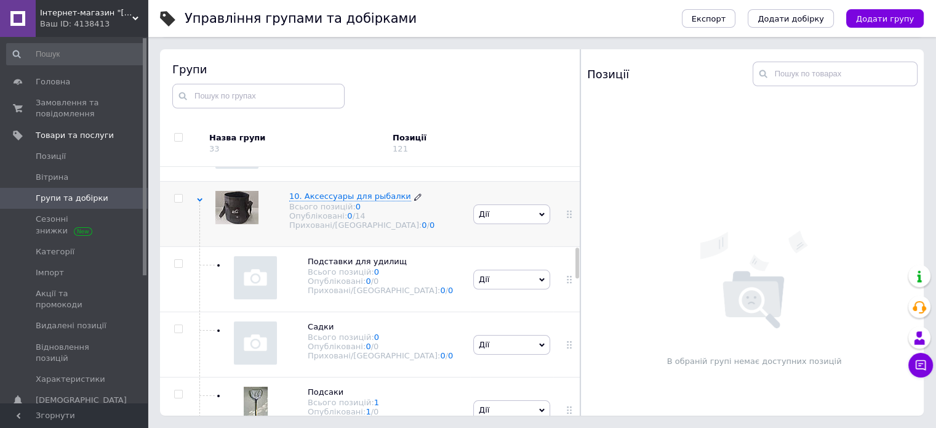
scroll to position [650, 0]
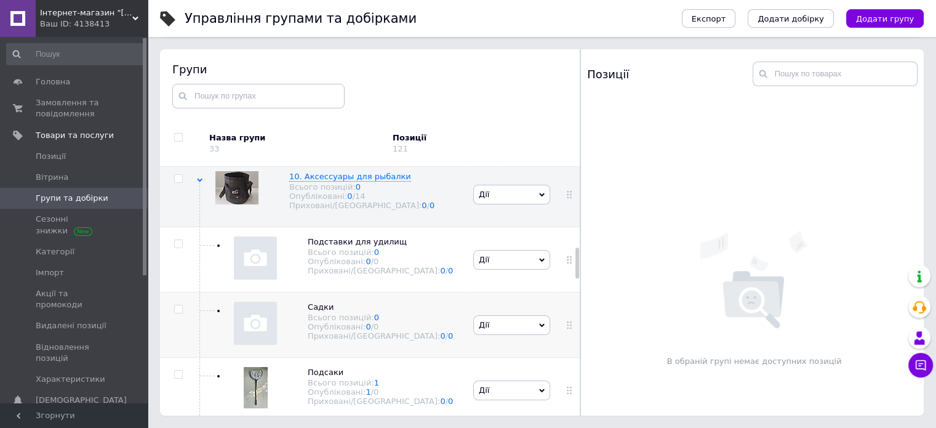
click at [495, 330] on span "Дії" at bounding box center [511, 325] width 77 height 20
click at [507, 425] on li "Додати товар" at bounding box center [512, 433] width 76 height 17
